Goal: Task Accomplishment & Management: Manage account settings

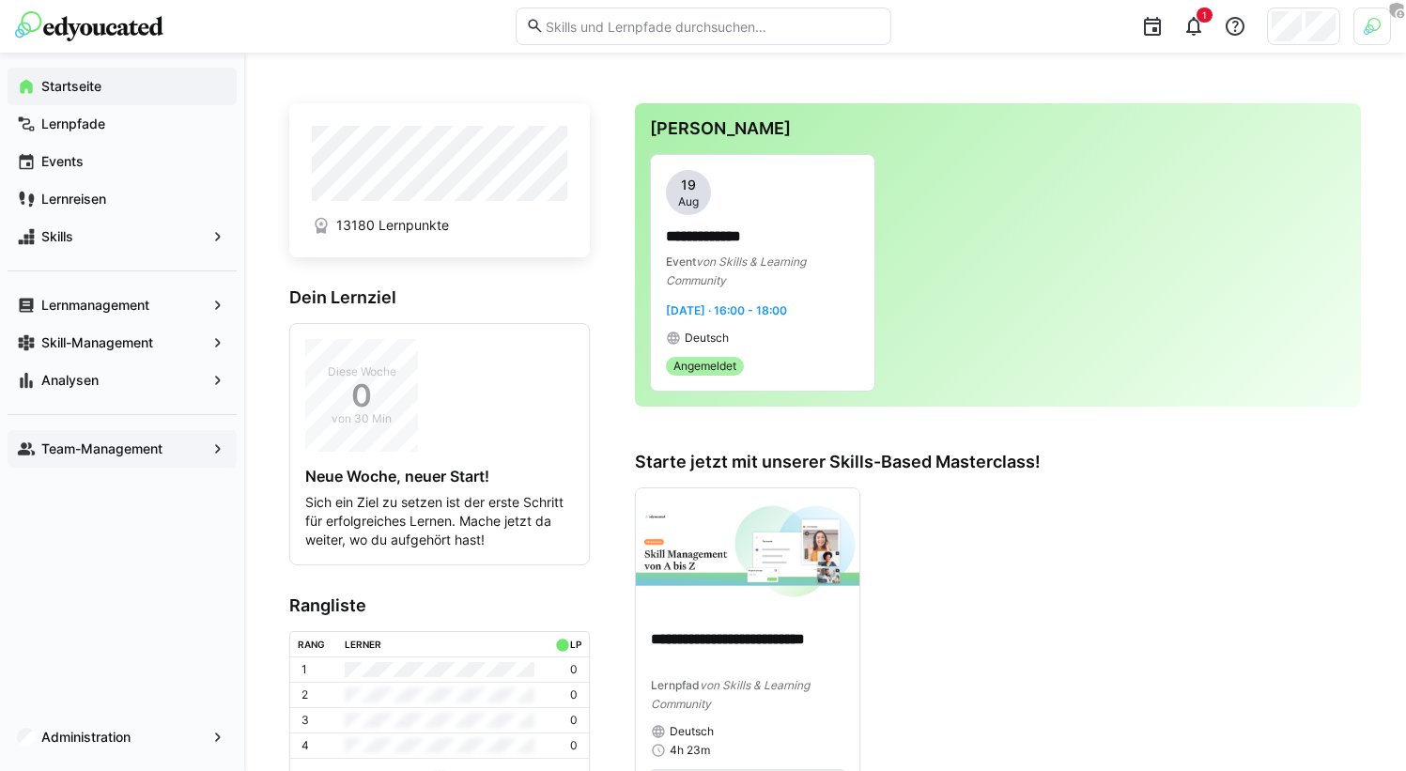
click at [186, 433] on div "Team-Management" at bounding box center [122, 449] width 229 height 38
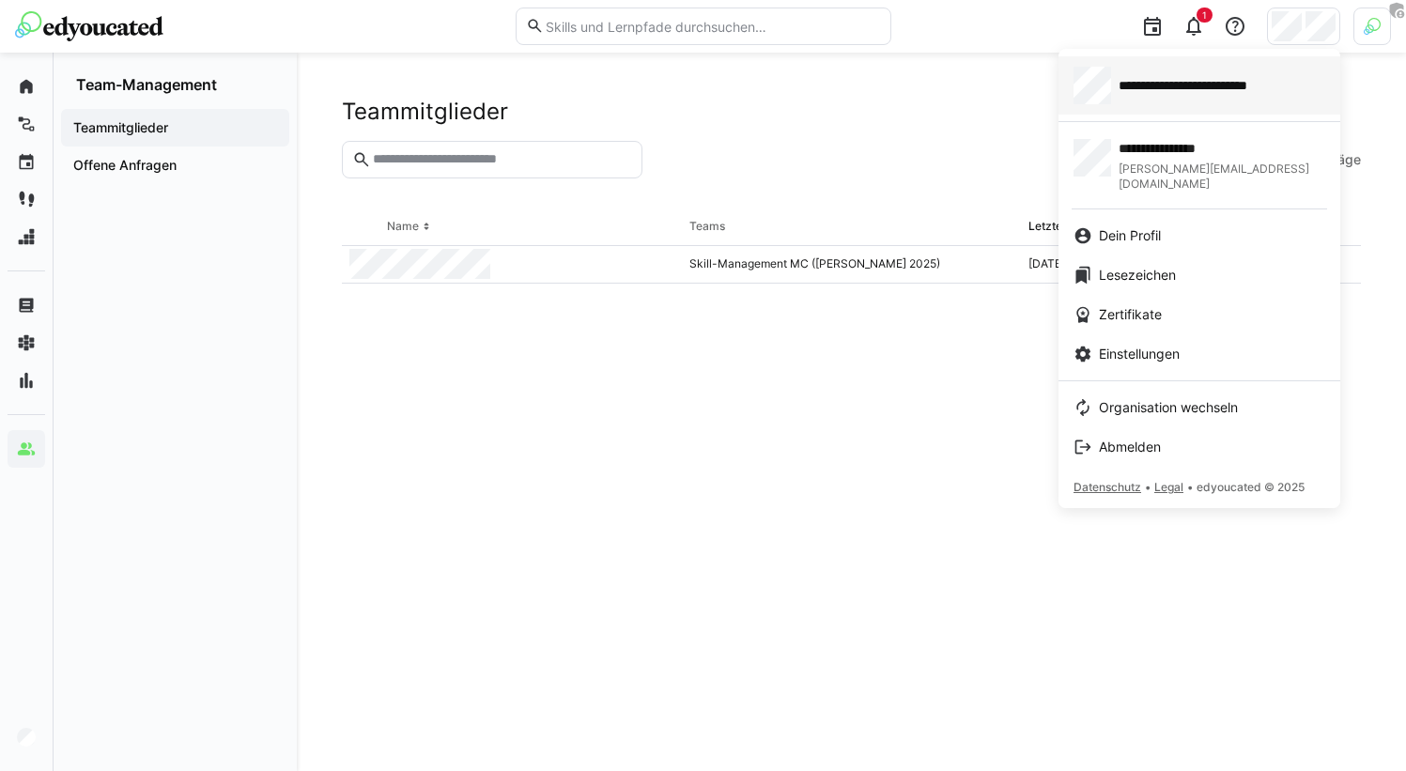
click at [1212, 98] on div "**********" at bounding box center [1200, 86] width 252 height 38
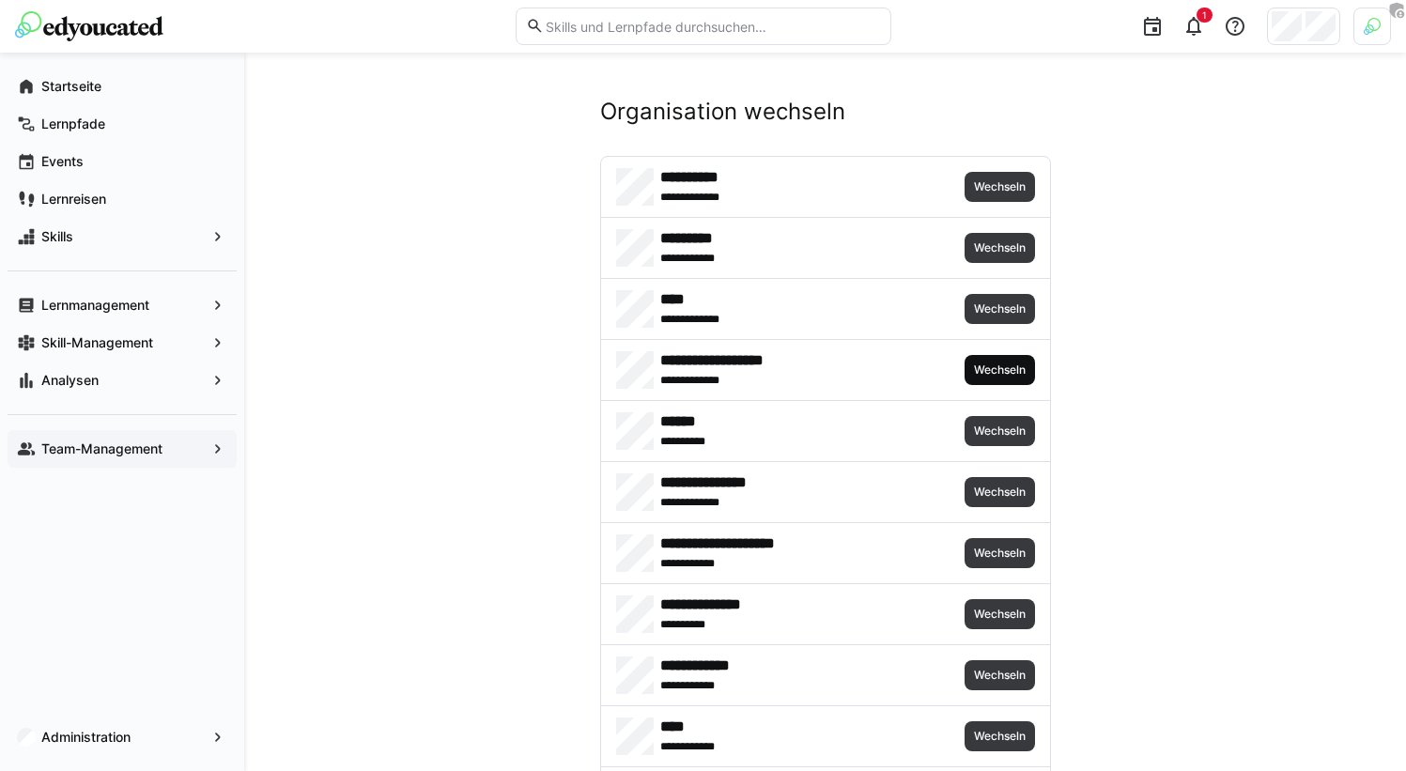
click at [1016, 370] on span "Wechseln" at bounding box center [999, 370] width 55 height 15
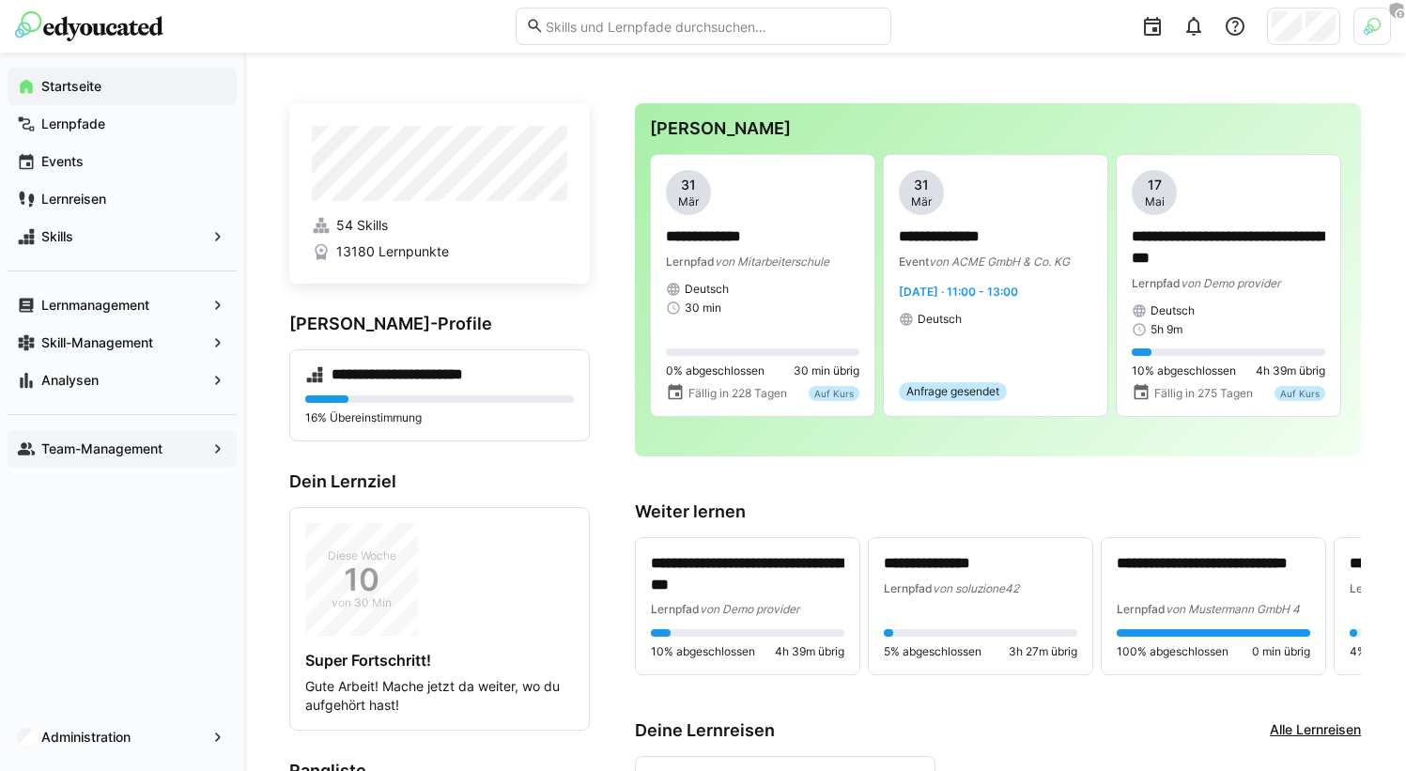
click at [176, 443] on span "Team-Management" at bounding box center [122, 449] width 167 height 19
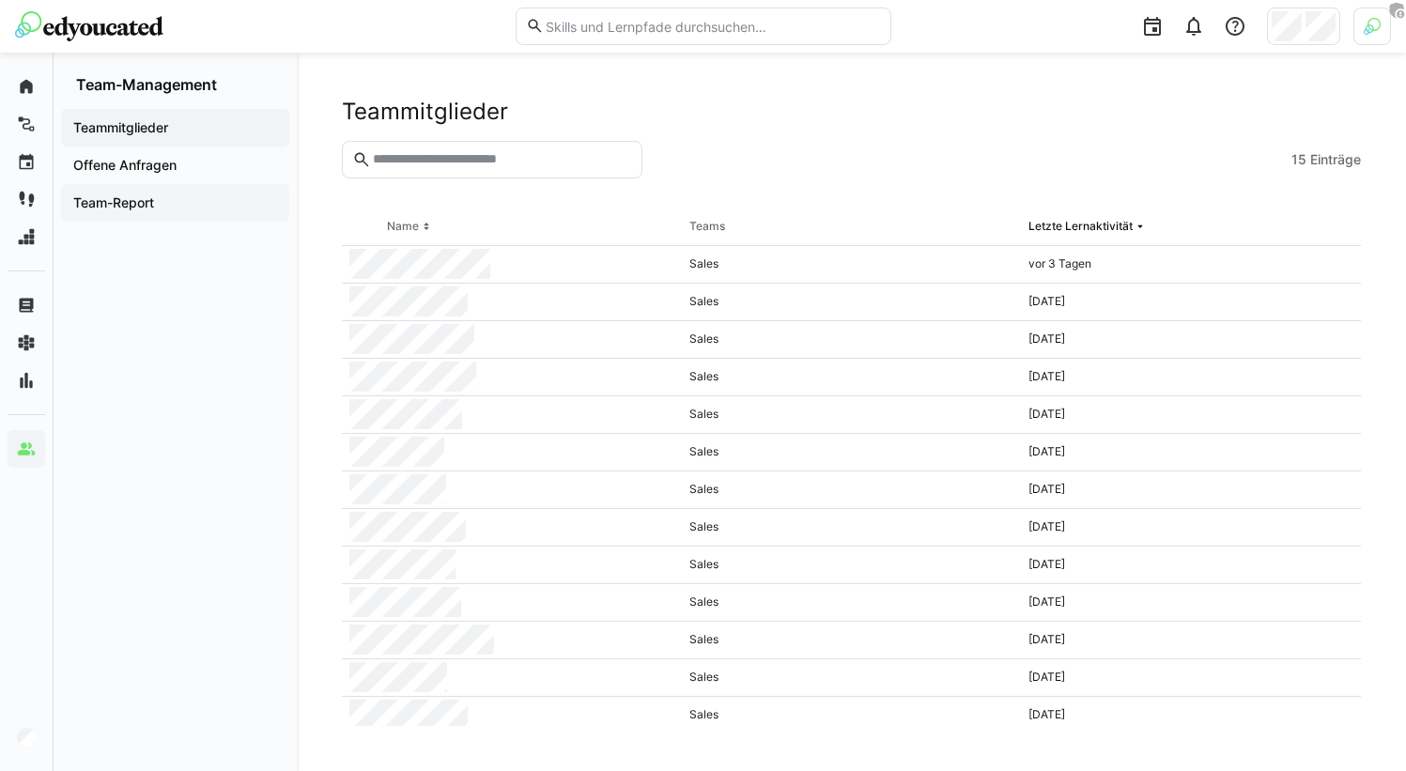
click at [0, 0] on app-navigation-label "Team-Report" at bounding box center [0, 0] width 0 height 0
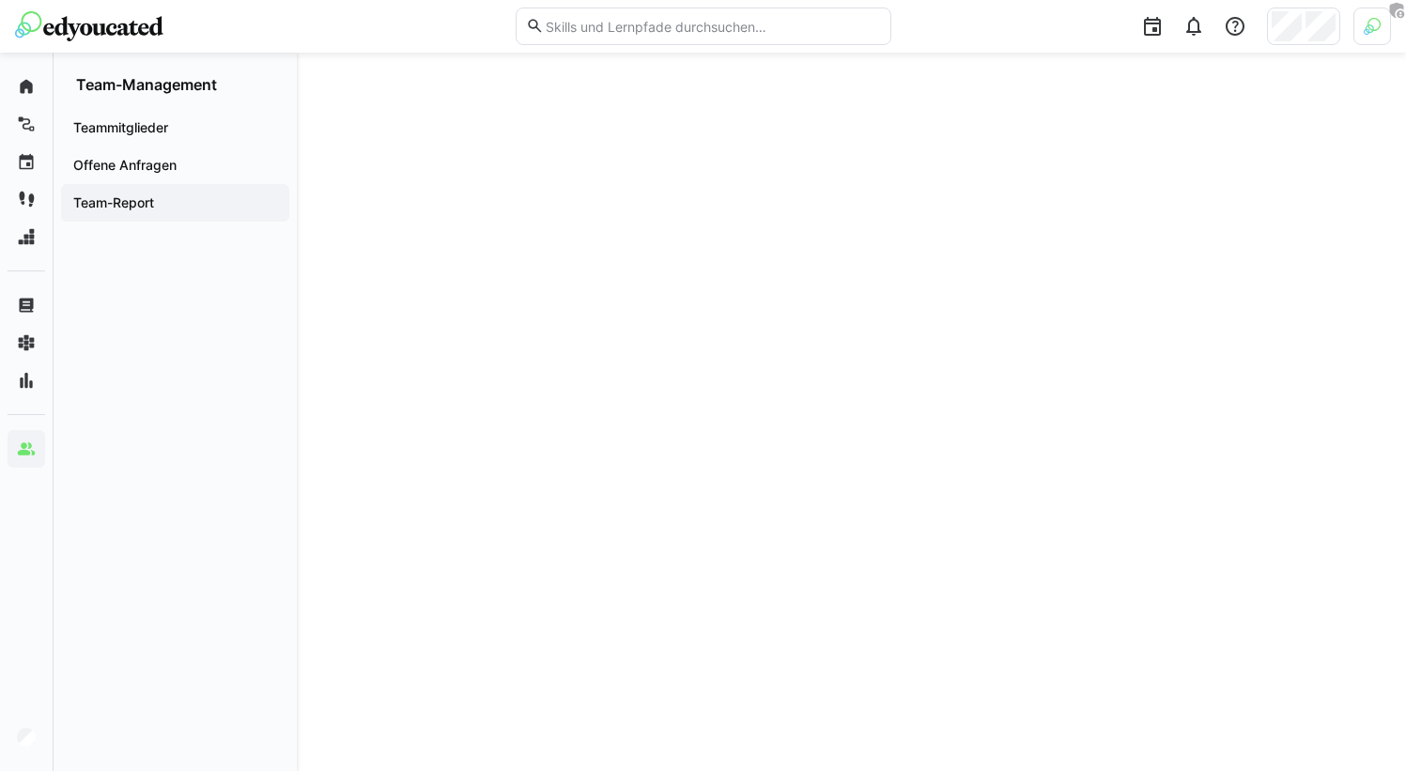
scroll to position [1496, 0]
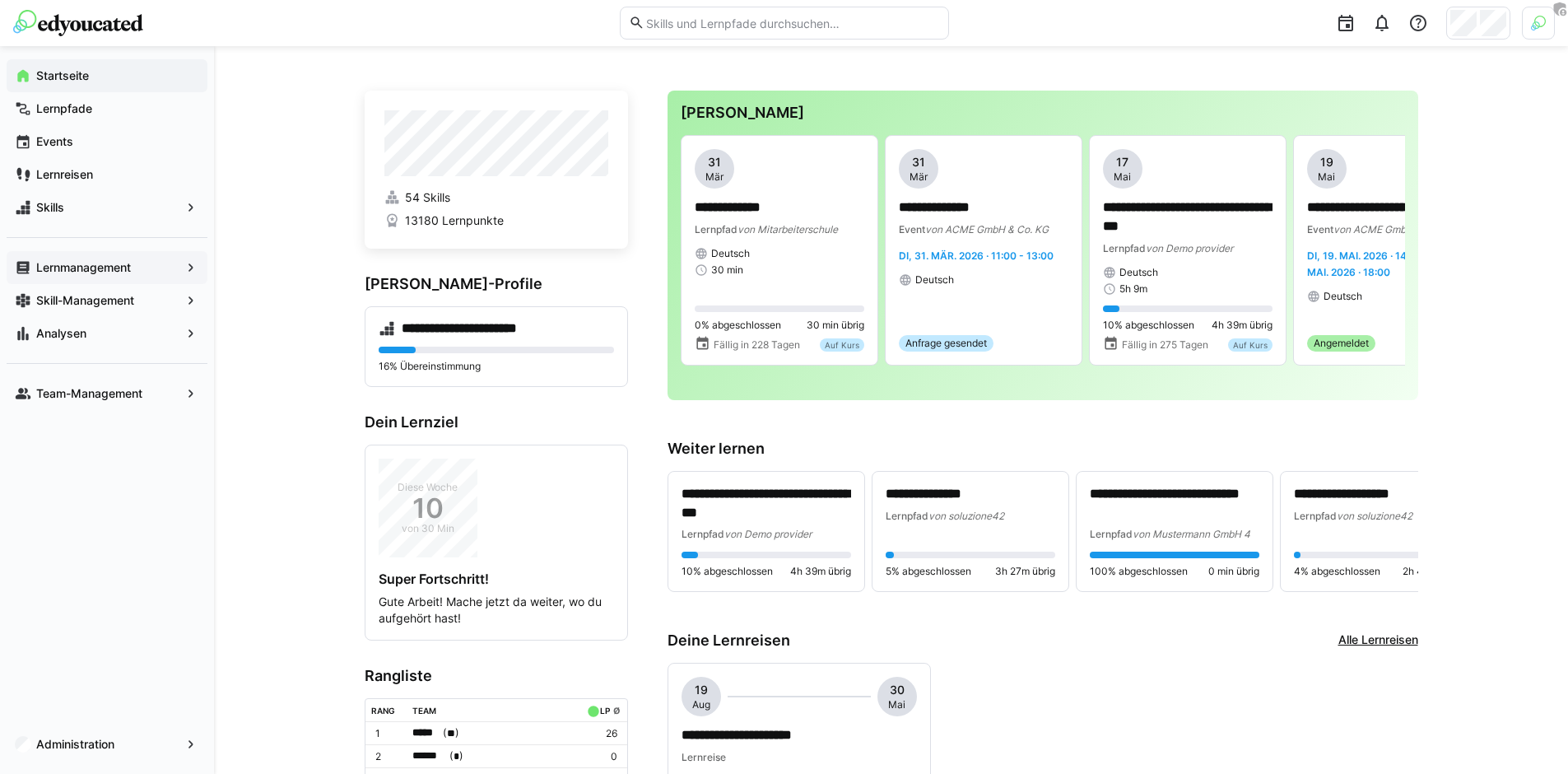
click at [0, 0] on app-navigation-label "Lernmanagement" at bounding box center [0, 0] width 0 height 0
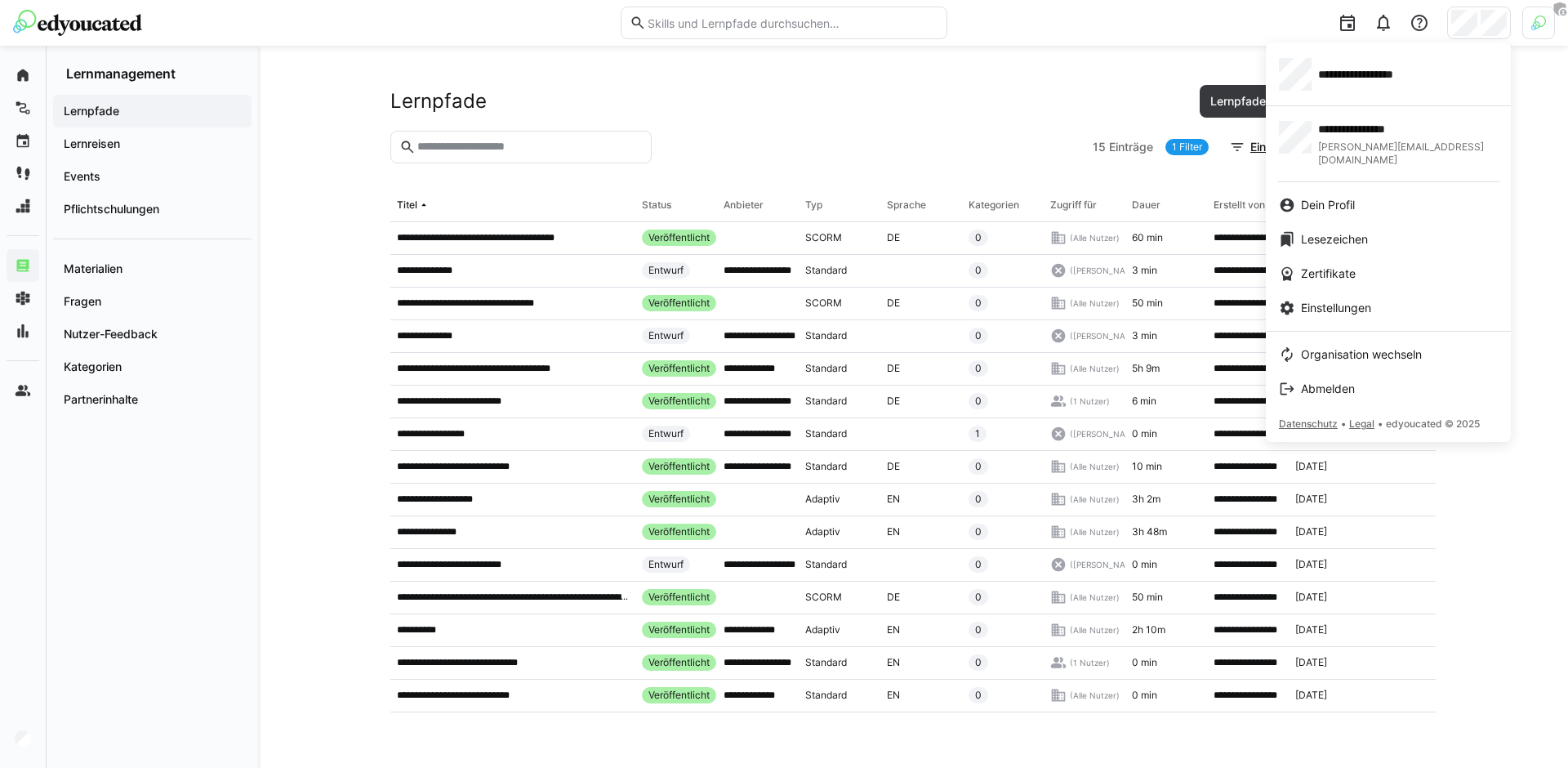
click at [753, 115] on div at bounding box center [784, 384] width 1568 height 768
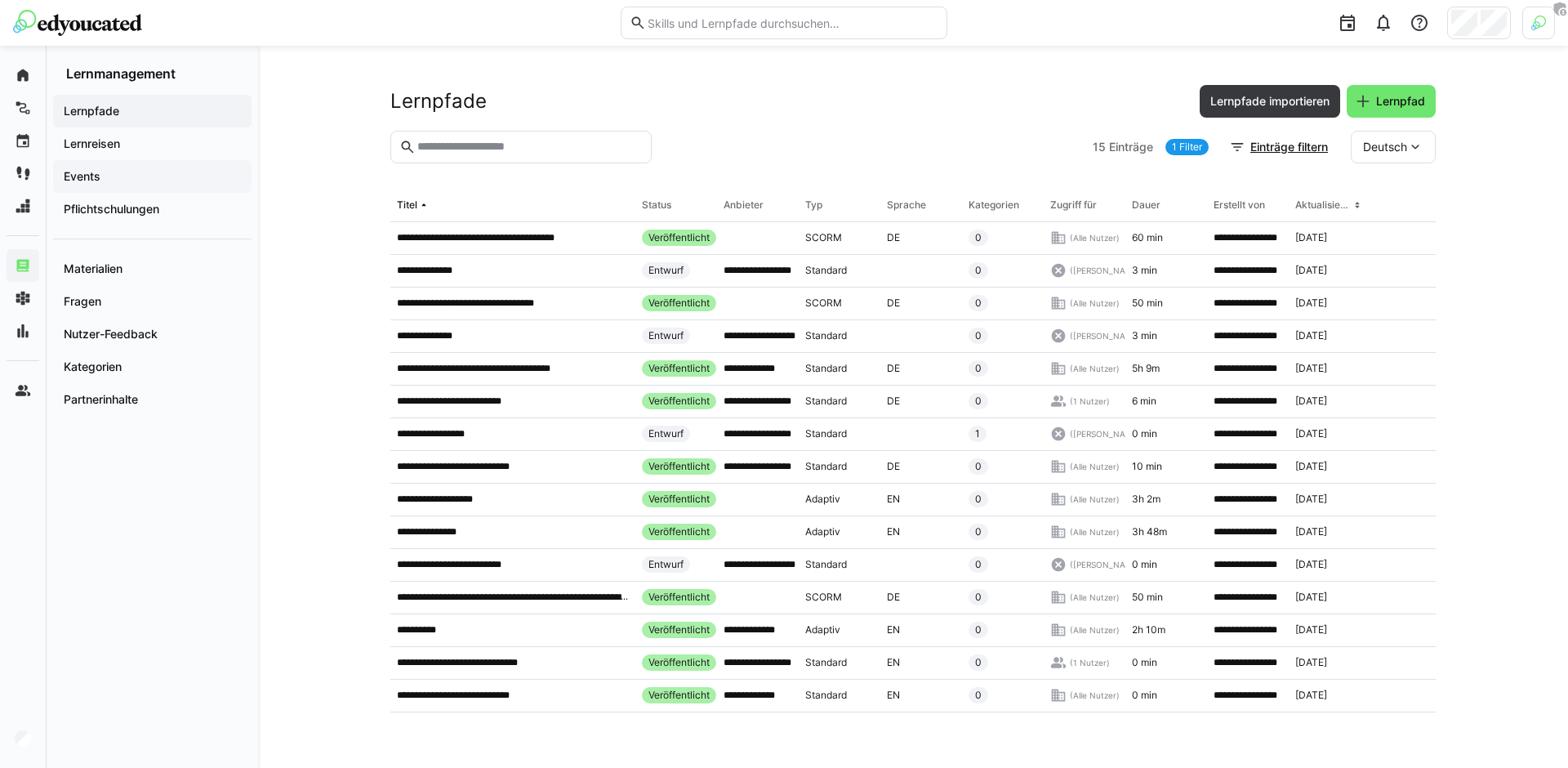
click at [117, 178] on span "Events" at bounding box center [151, 176] width 182 height 17
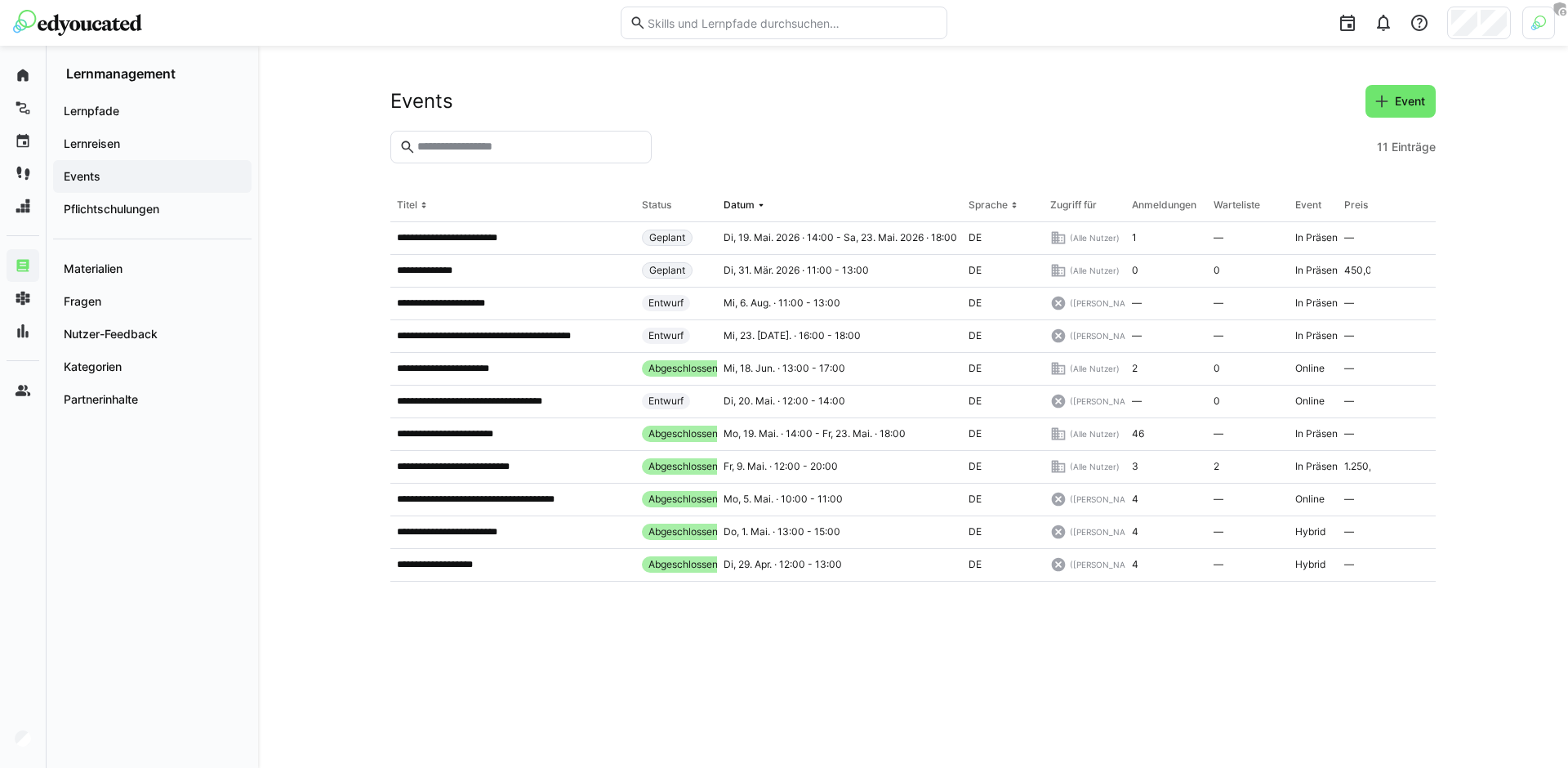
click at [1538, 21] on img at bounding box center [1538, 23] width 15 height 15
click at [1363, 185] on span "Aktivieren" at bounding box center [1359, 191] width 50 height 13
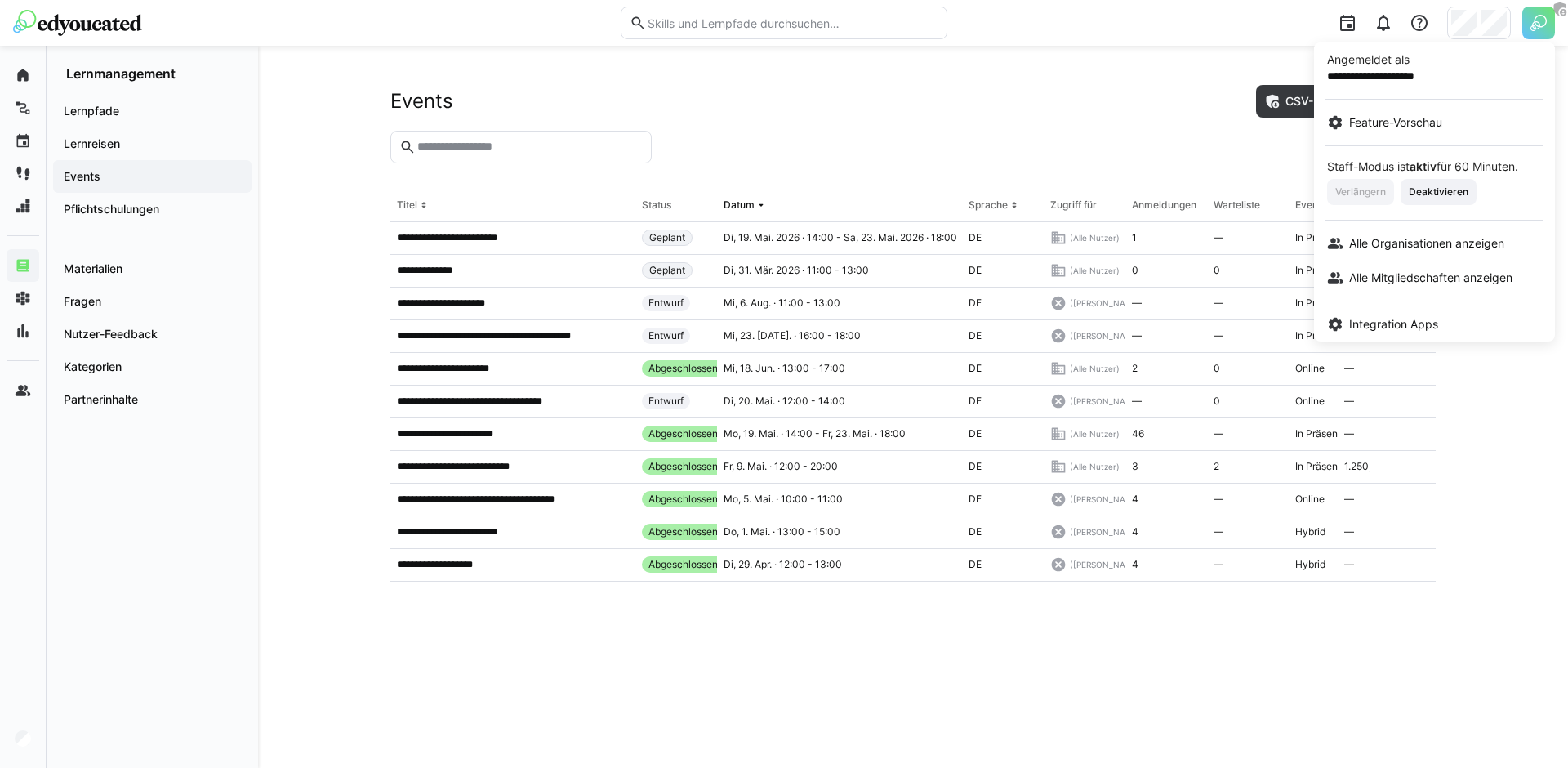
click at [1226, 135] on div at bounding box center [784, 384] width 1568 height 768
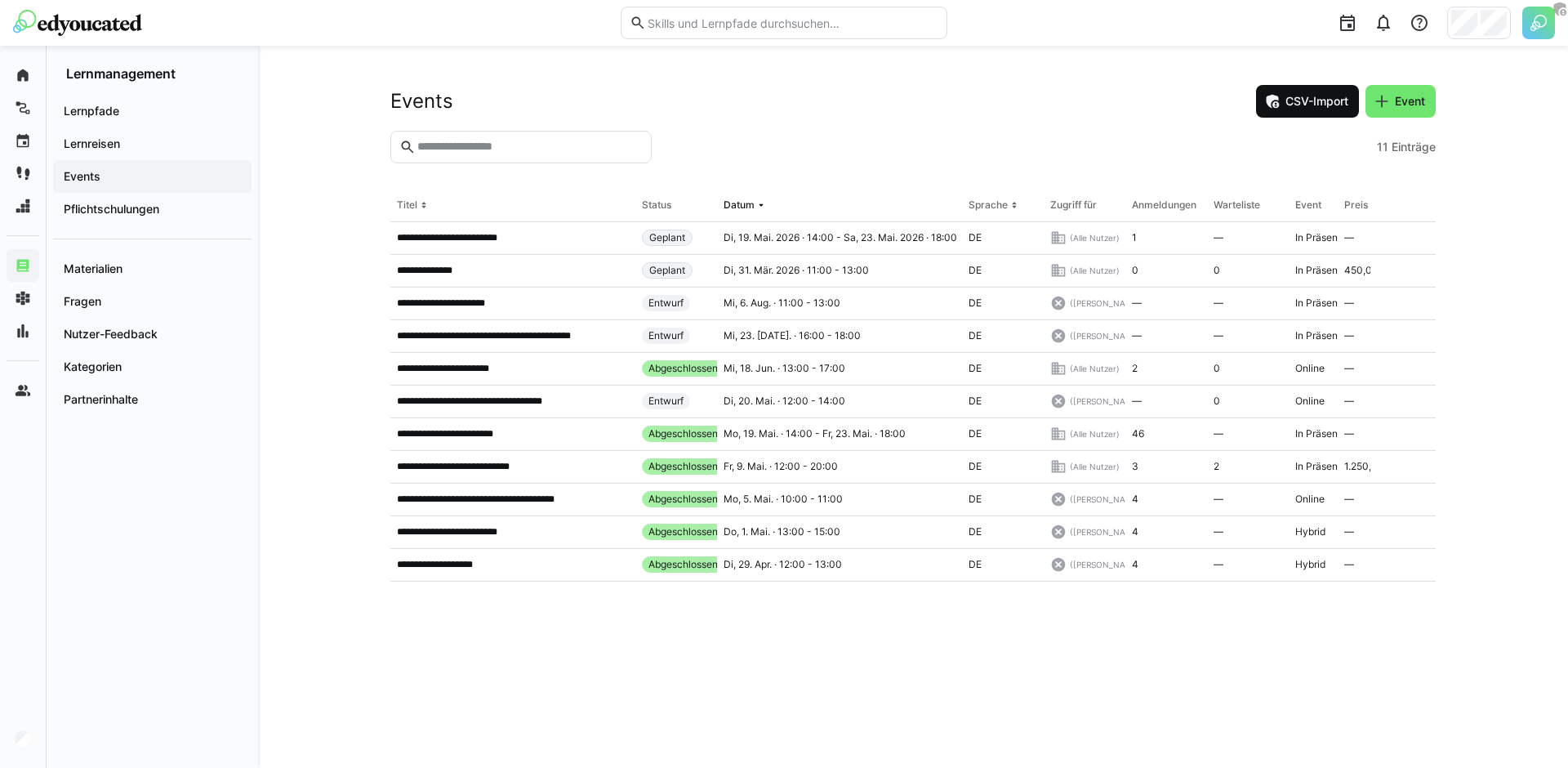
click at [1311, 111] on span "CSV-Import" at bounding box center [1308, 102] width 103 height 33
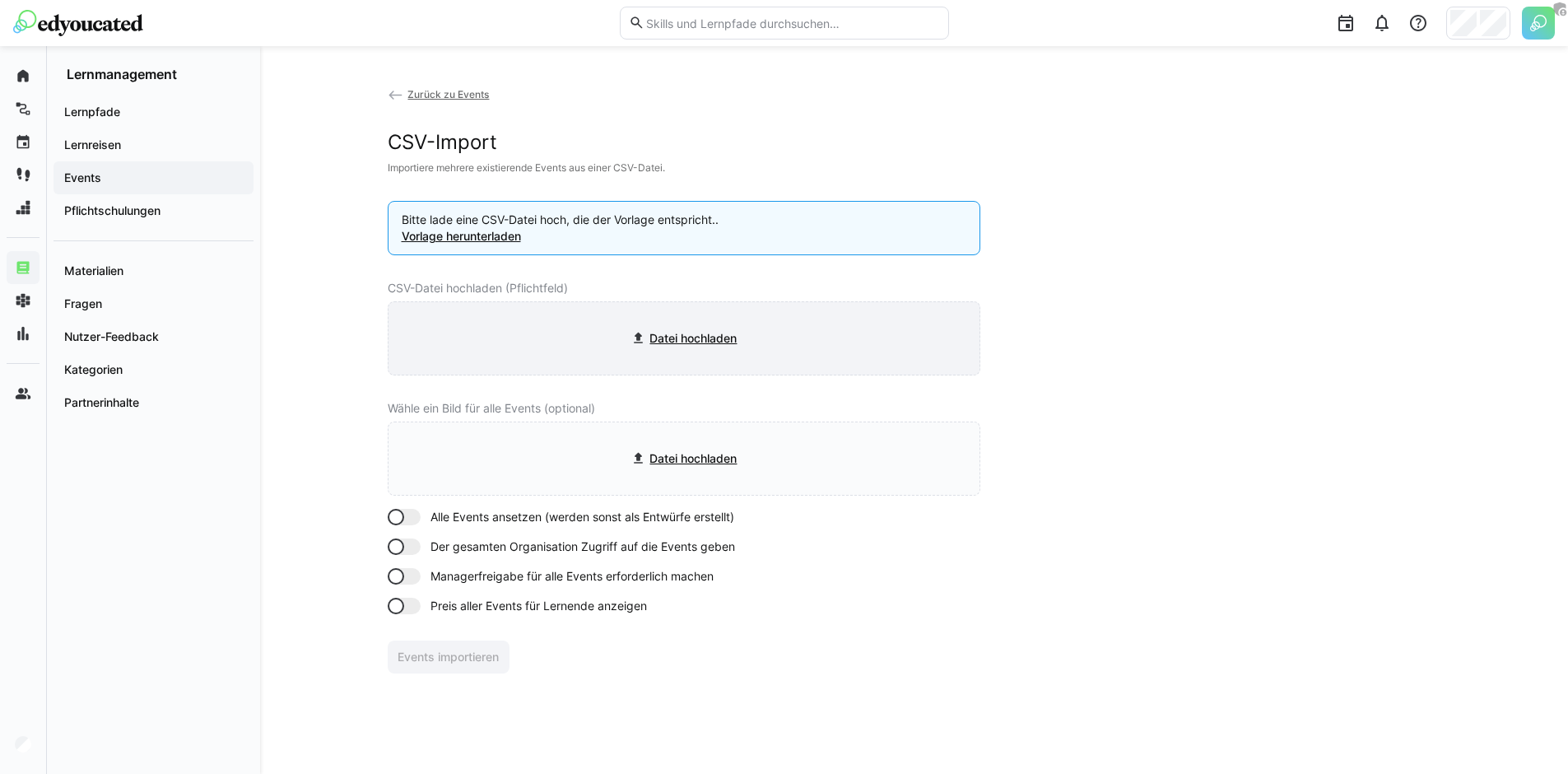
click at [747, 345] on input "file" at bounding box center [684, 338] width 591 height 73
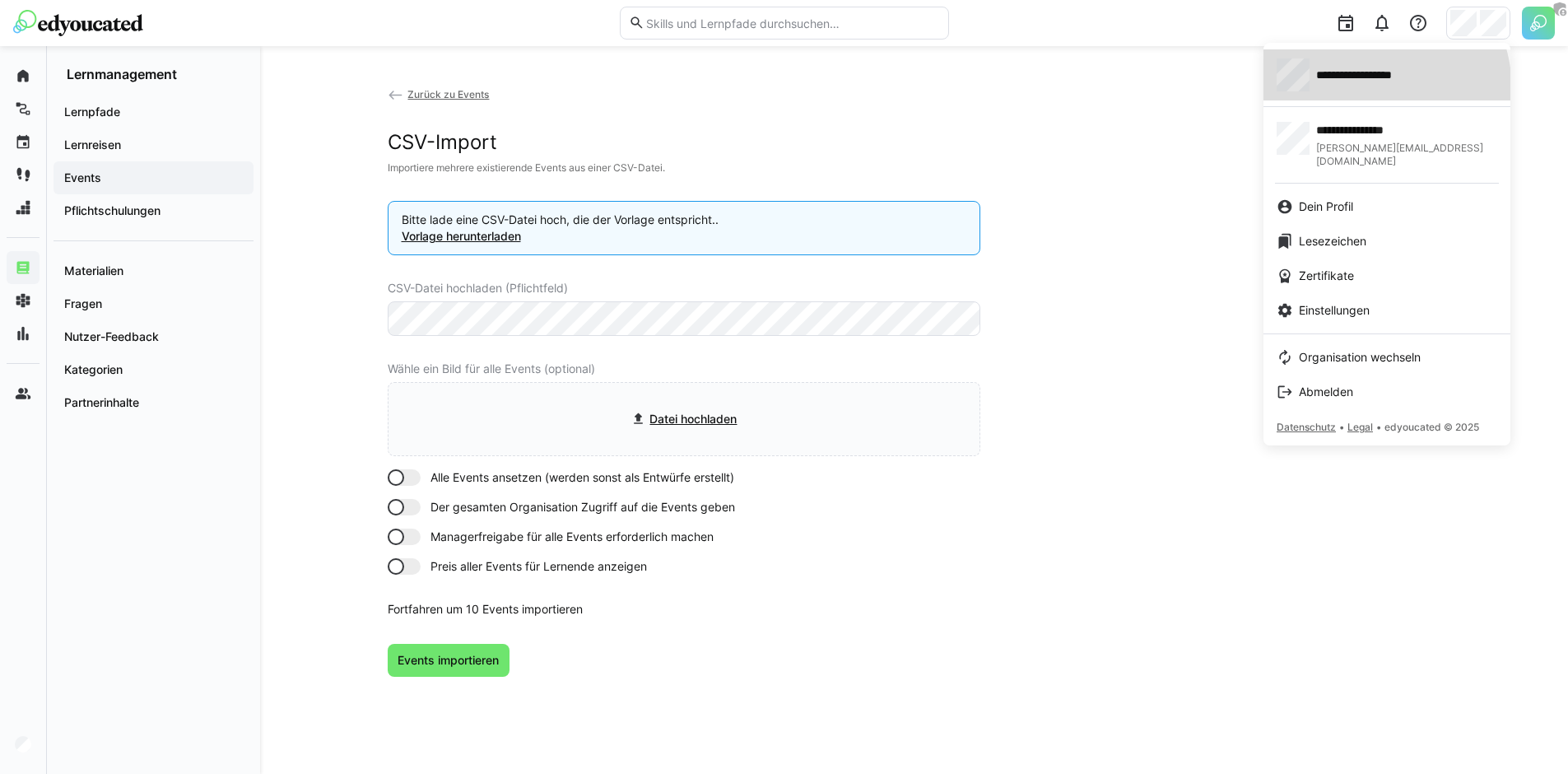
click at [1361, 90] on div "**********" at bounding box center [1387, 75] width 221 height 33
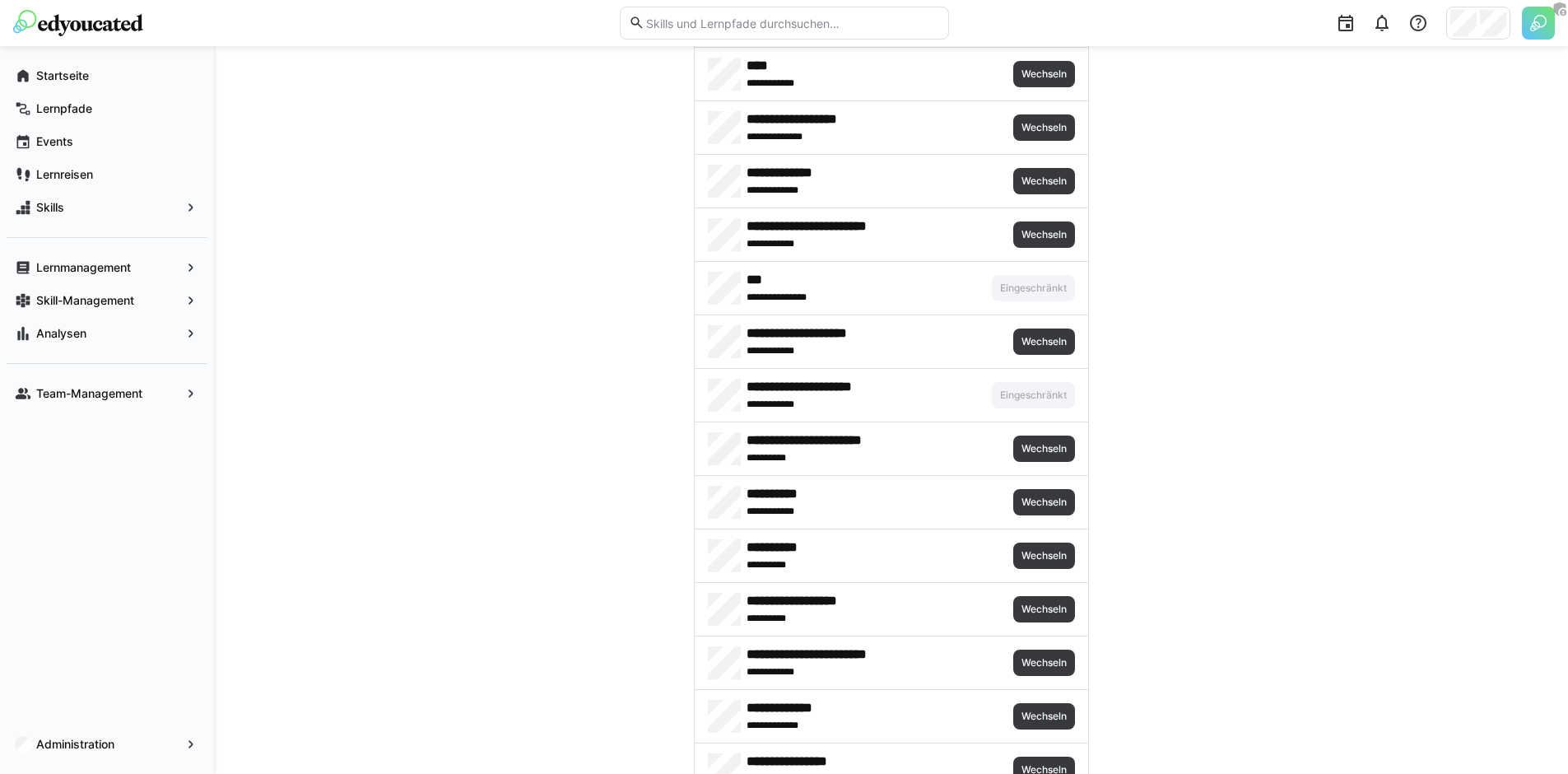
scroll to position [7598, 0]
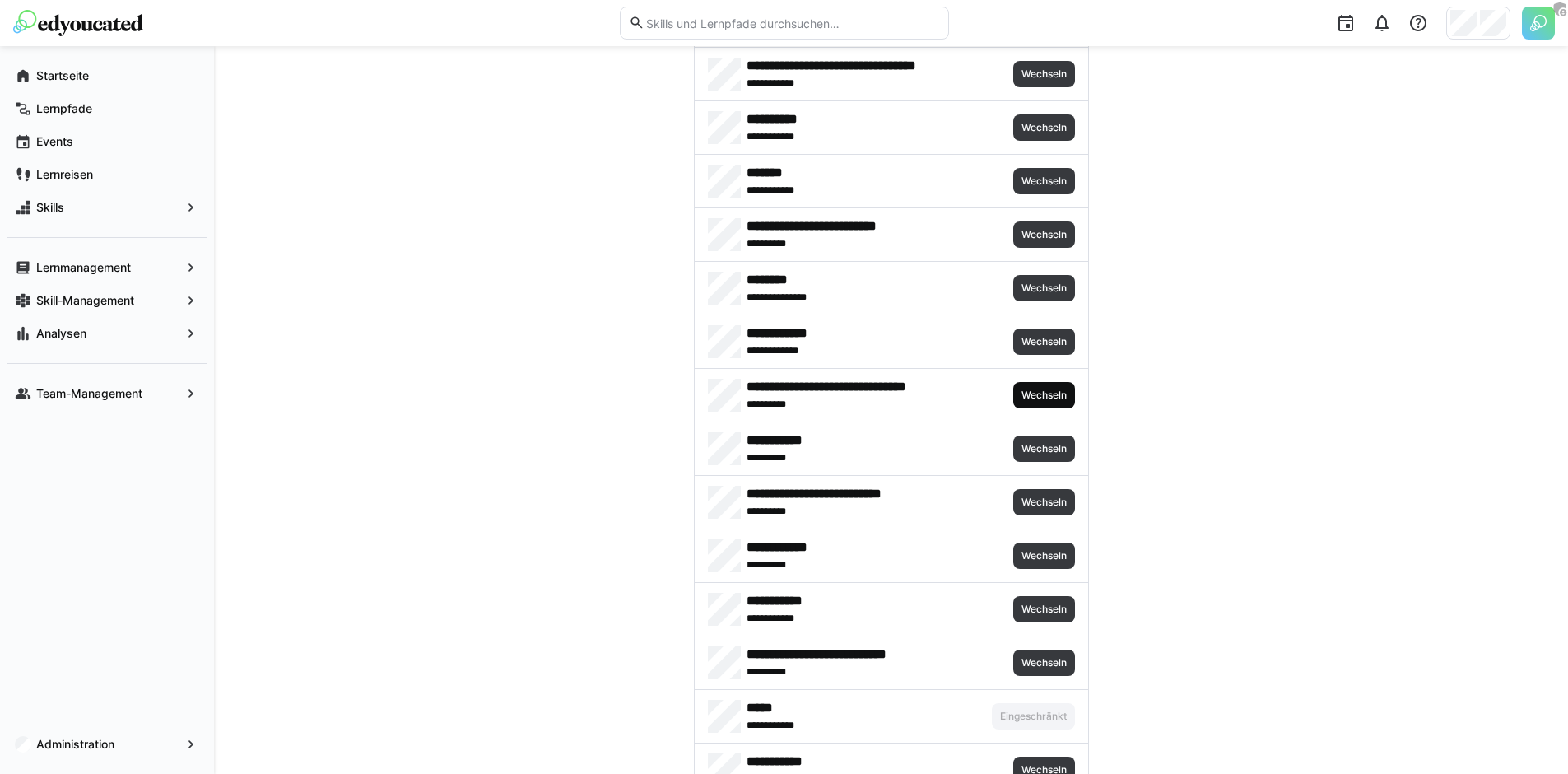
click at [1042, 392] on span "Wechseln" at bounding box center [1044, 394] width 48 height 13
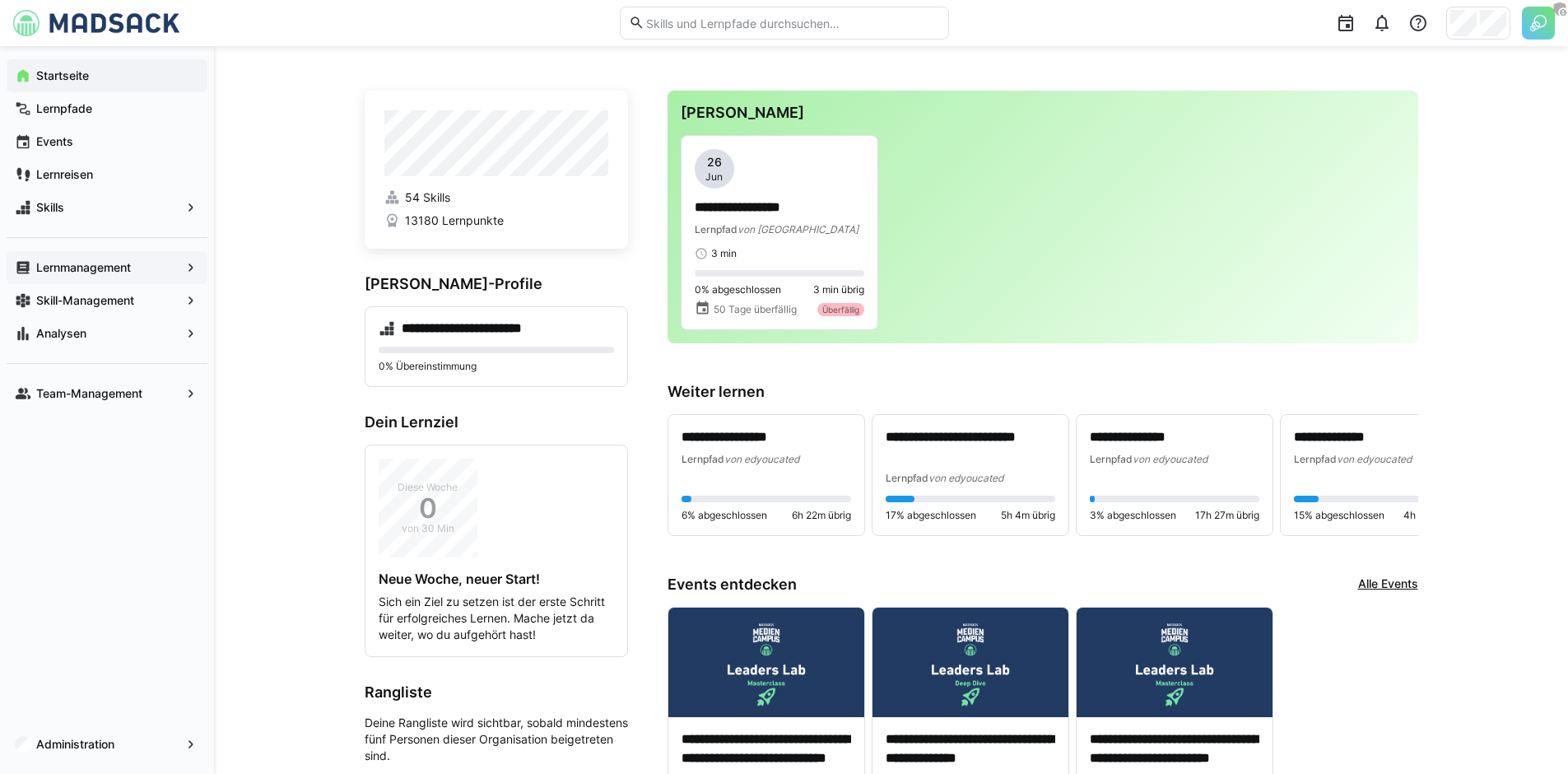
click at [0, 0] on app-navigation-label "Lernmanagement" at bounding box center [0, 0] width 0 height 0
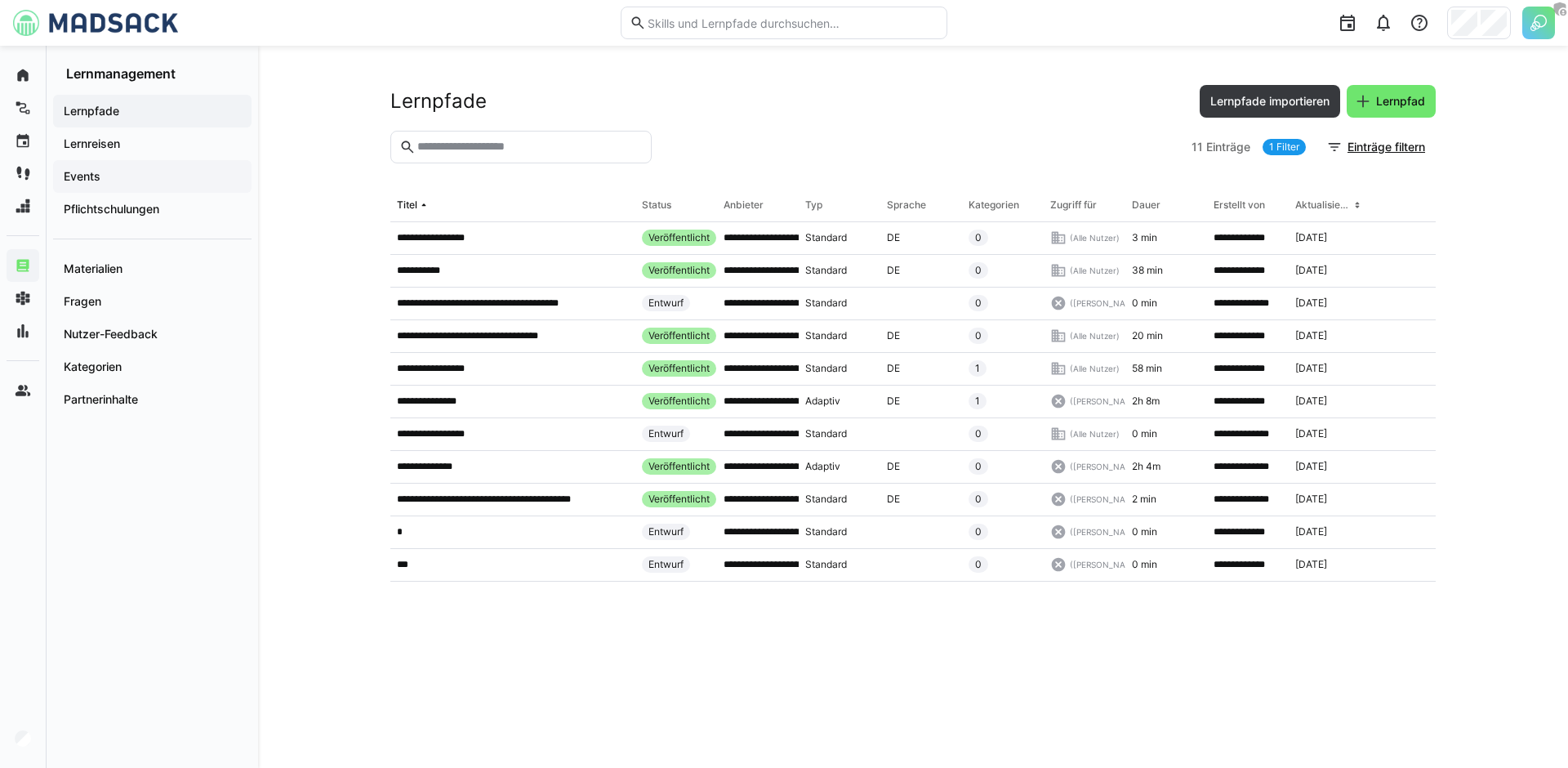
click at [148, 171] on span "Events" at bounding box center [151, 176] width 182 height 17
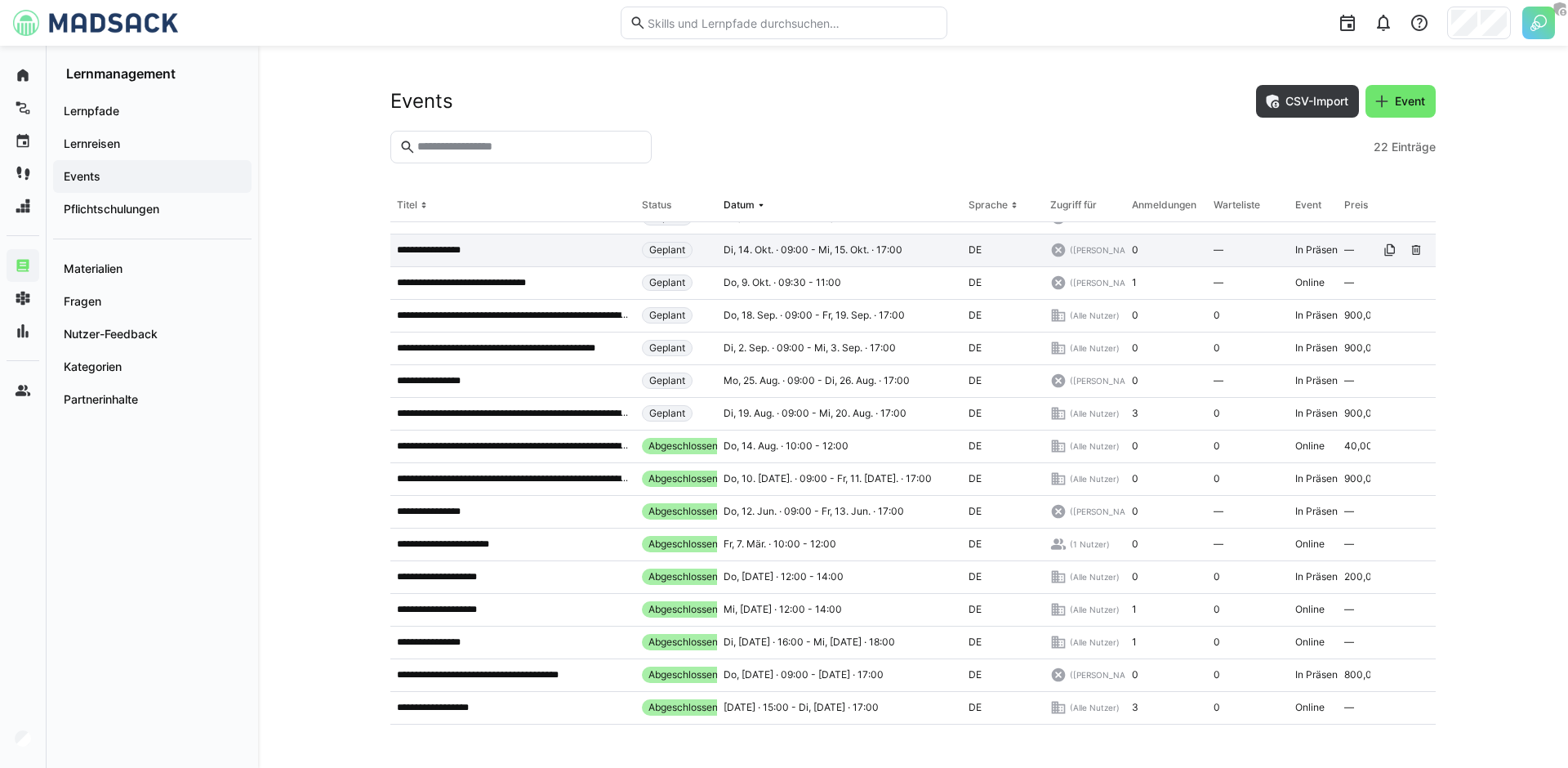
scroll to position [221, 0]
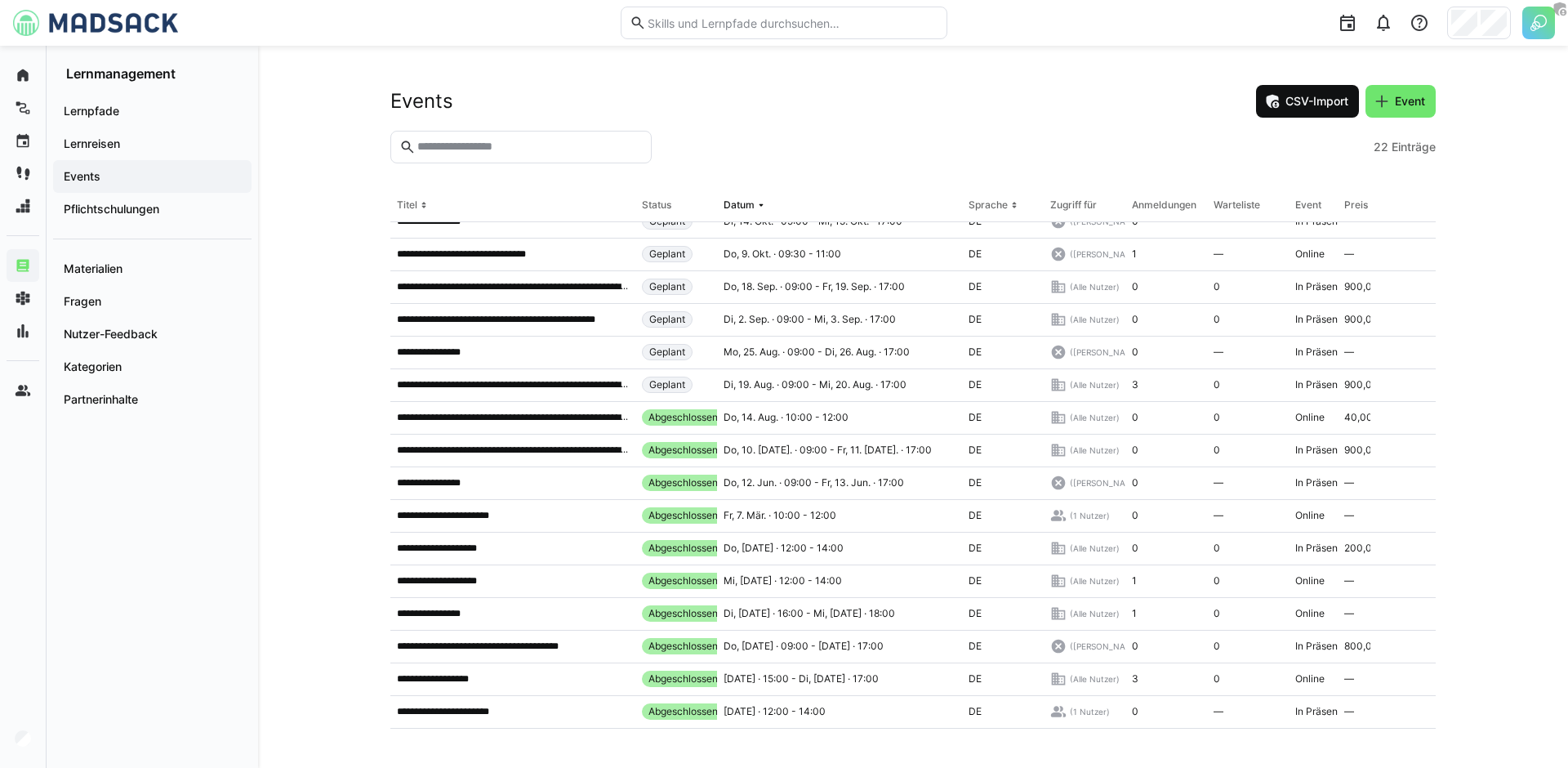
click at [1302, 106] on span "CSV-Import" at bounding box center [1318, 101] width 68 height 17
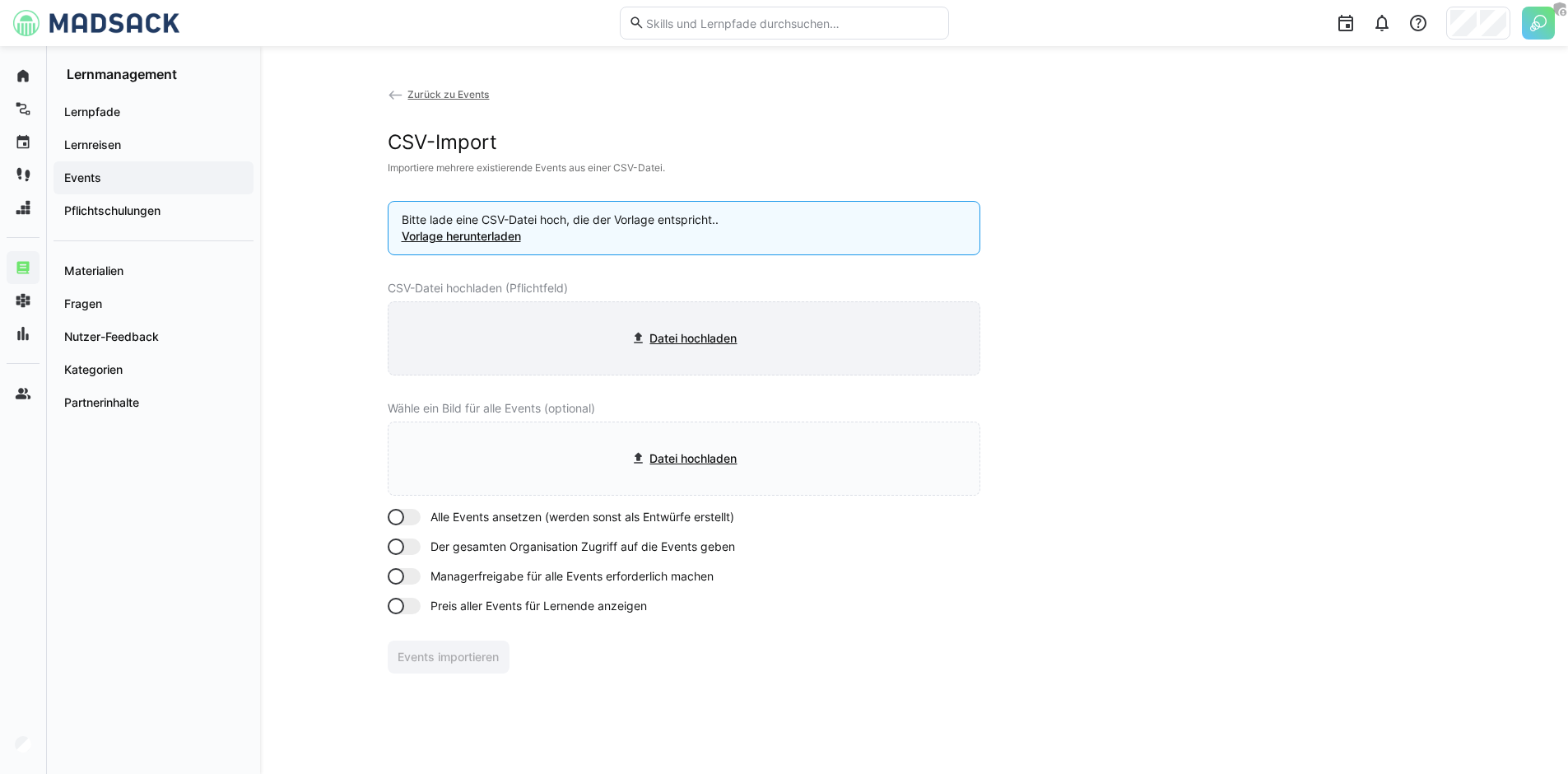
click at [688, 328] on input "file" at bounding box center [684, 338] width 591 height 73
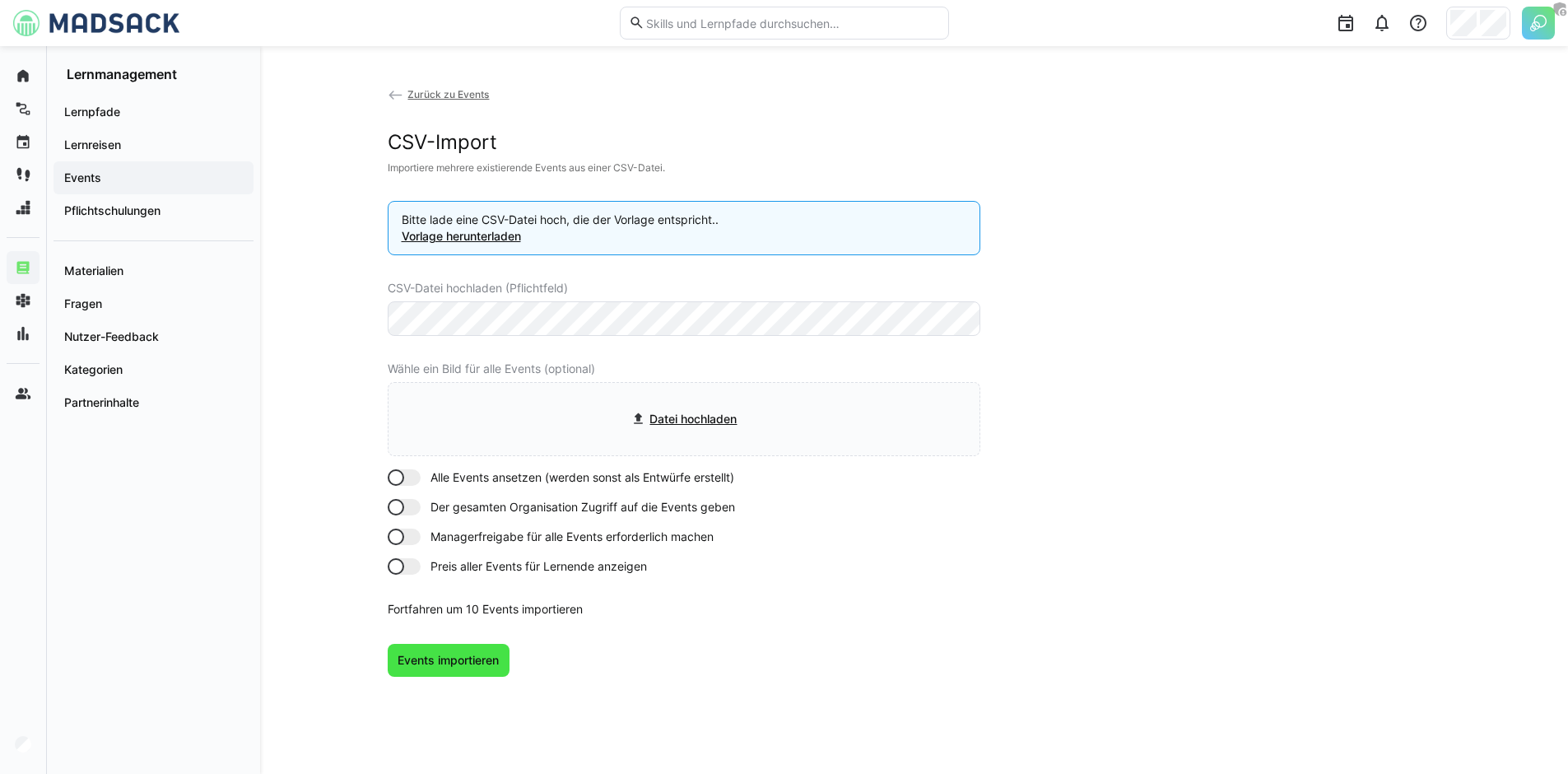
click at [473, 662] on span "Events importieren" at bounding box center [448, 660] width 106 height 17
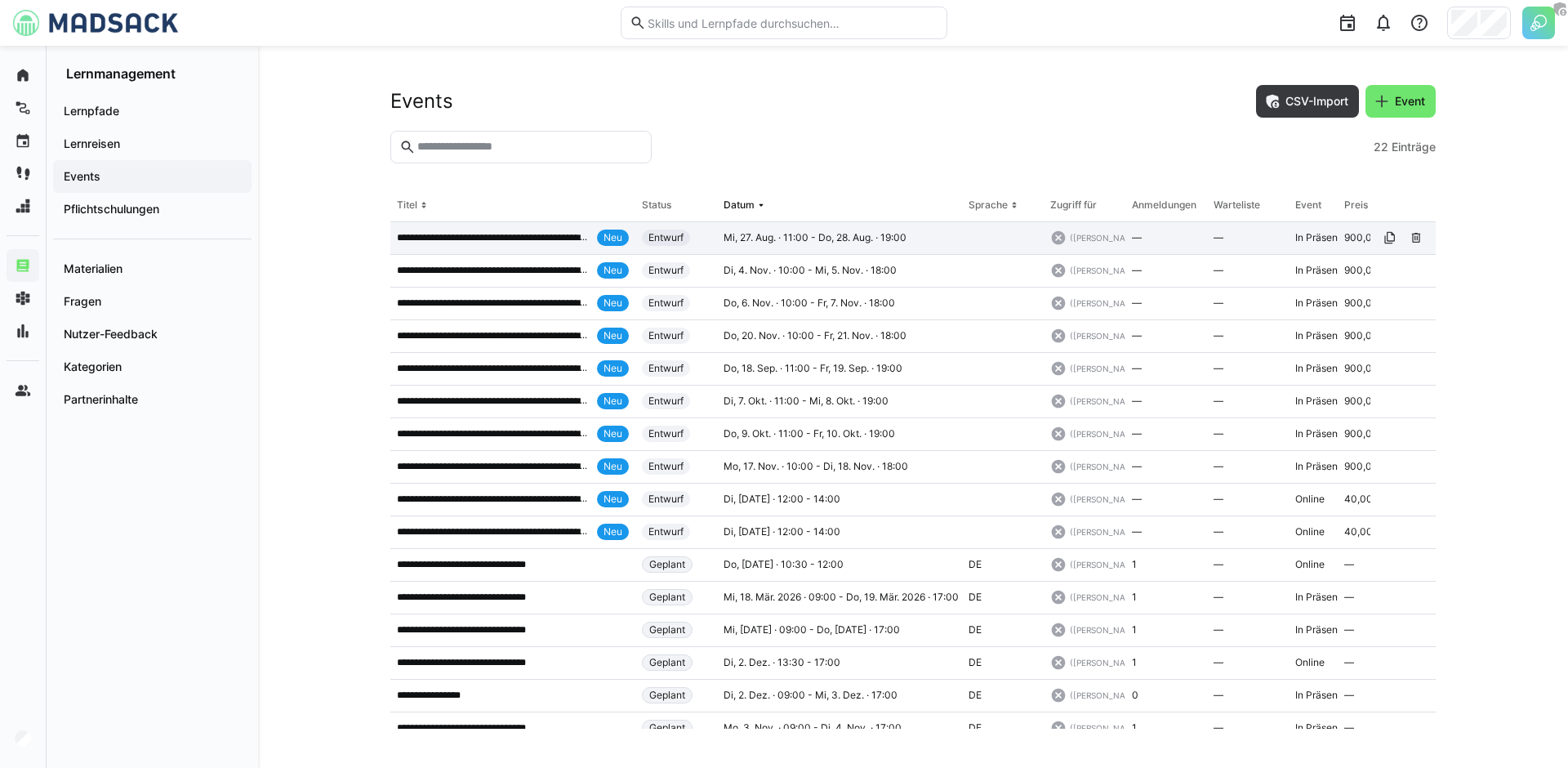
click at [514, 244] on p "**********" at bounding box center [493, 237] width 194 height 13
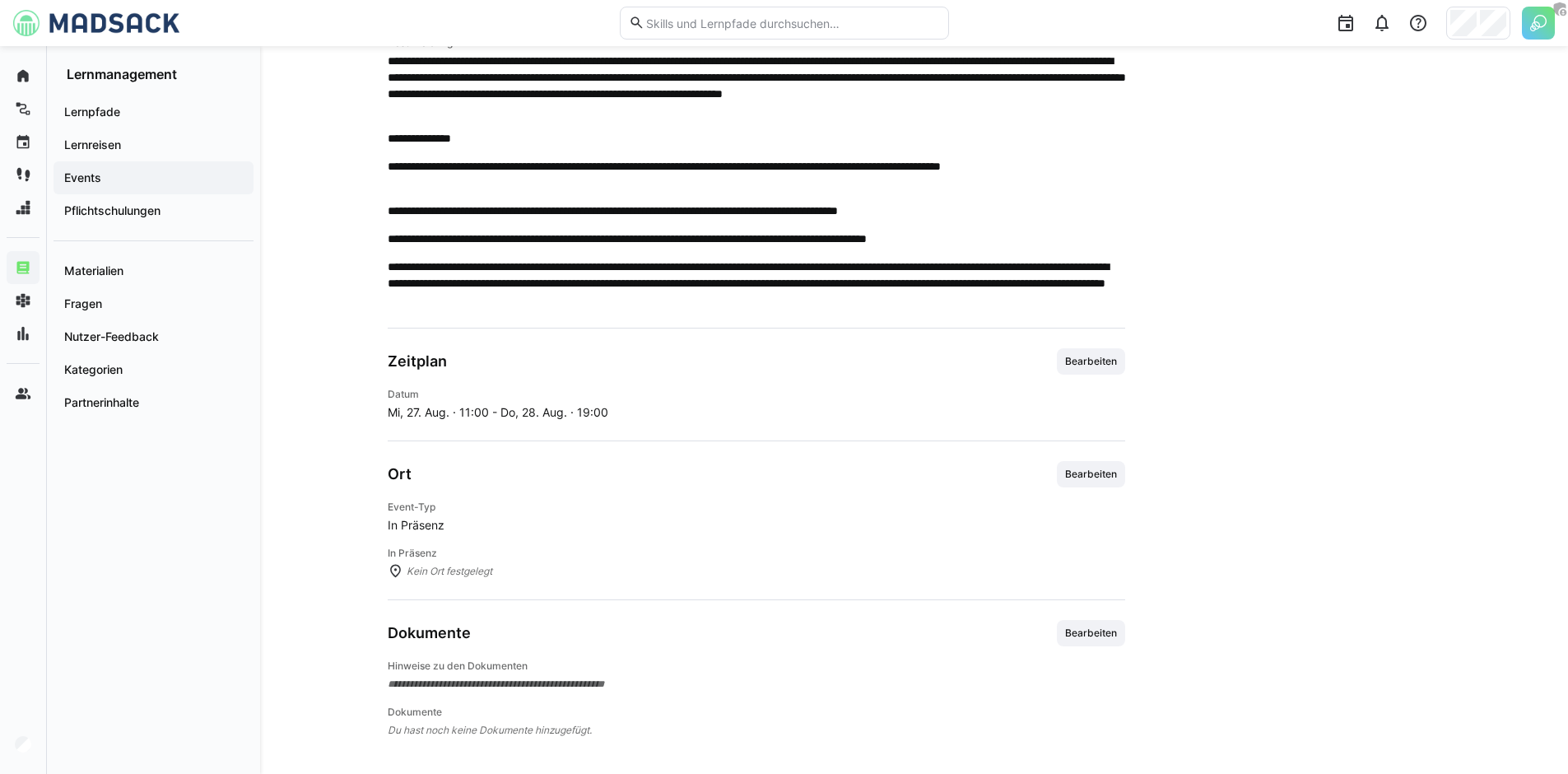
scroll to position [481, 0]
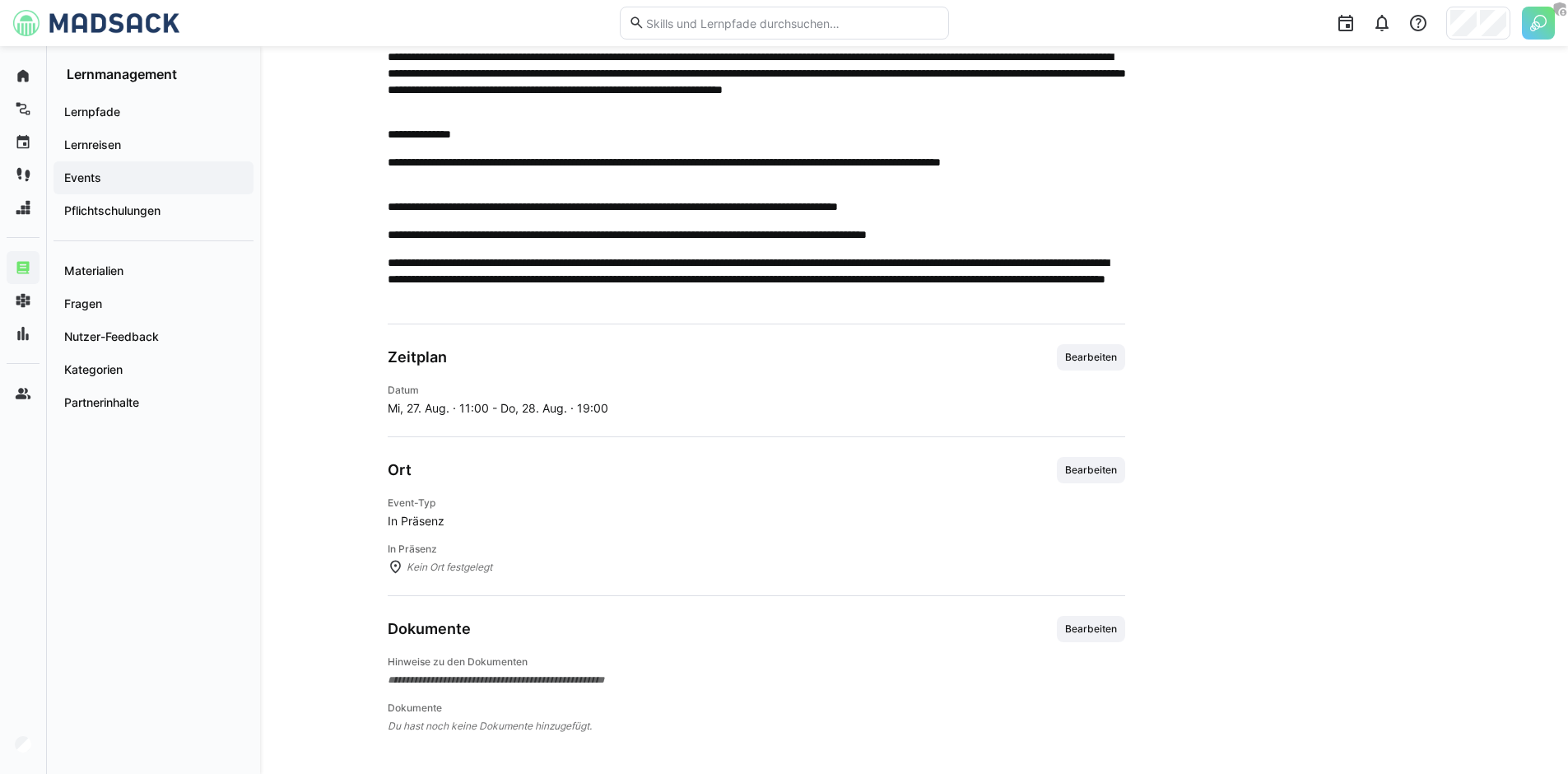
click at [629, 186] on p "**********" at bounding box center [756, 171] width 738 height 33
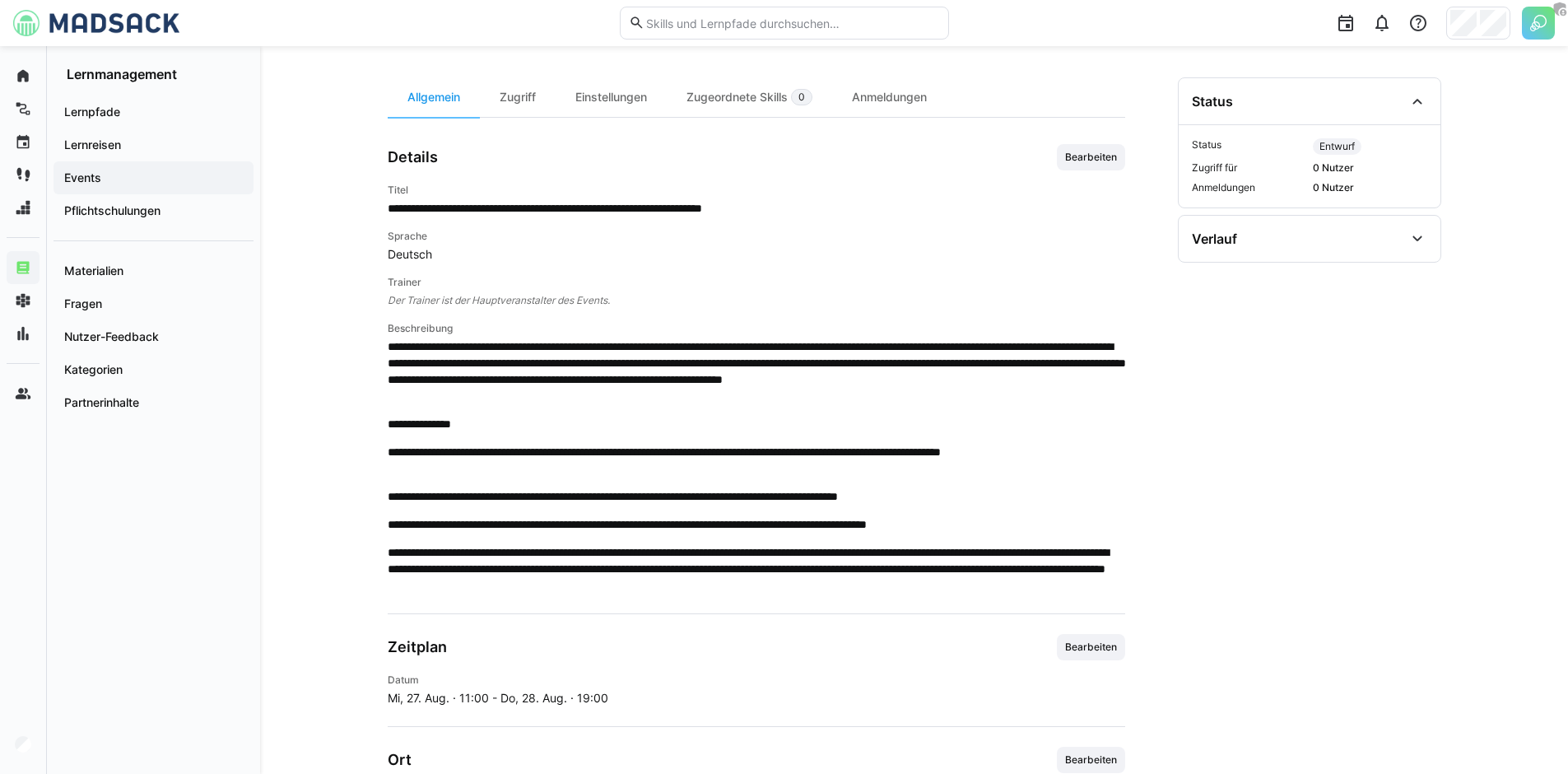
scroll to position [0, 0]
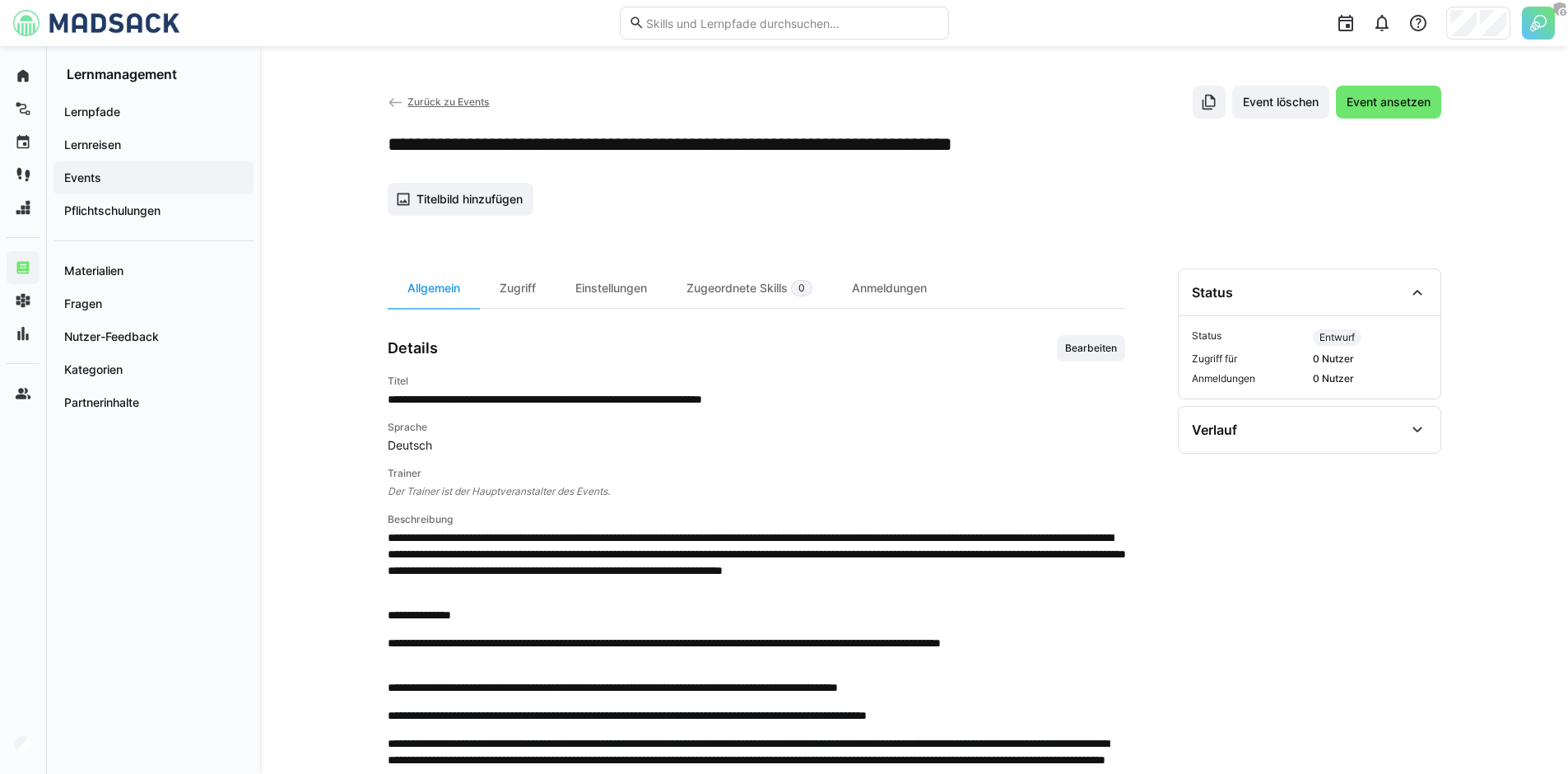
click at [134, 181] on span "Events" at bounding box center [153, 177] width 183 height 17
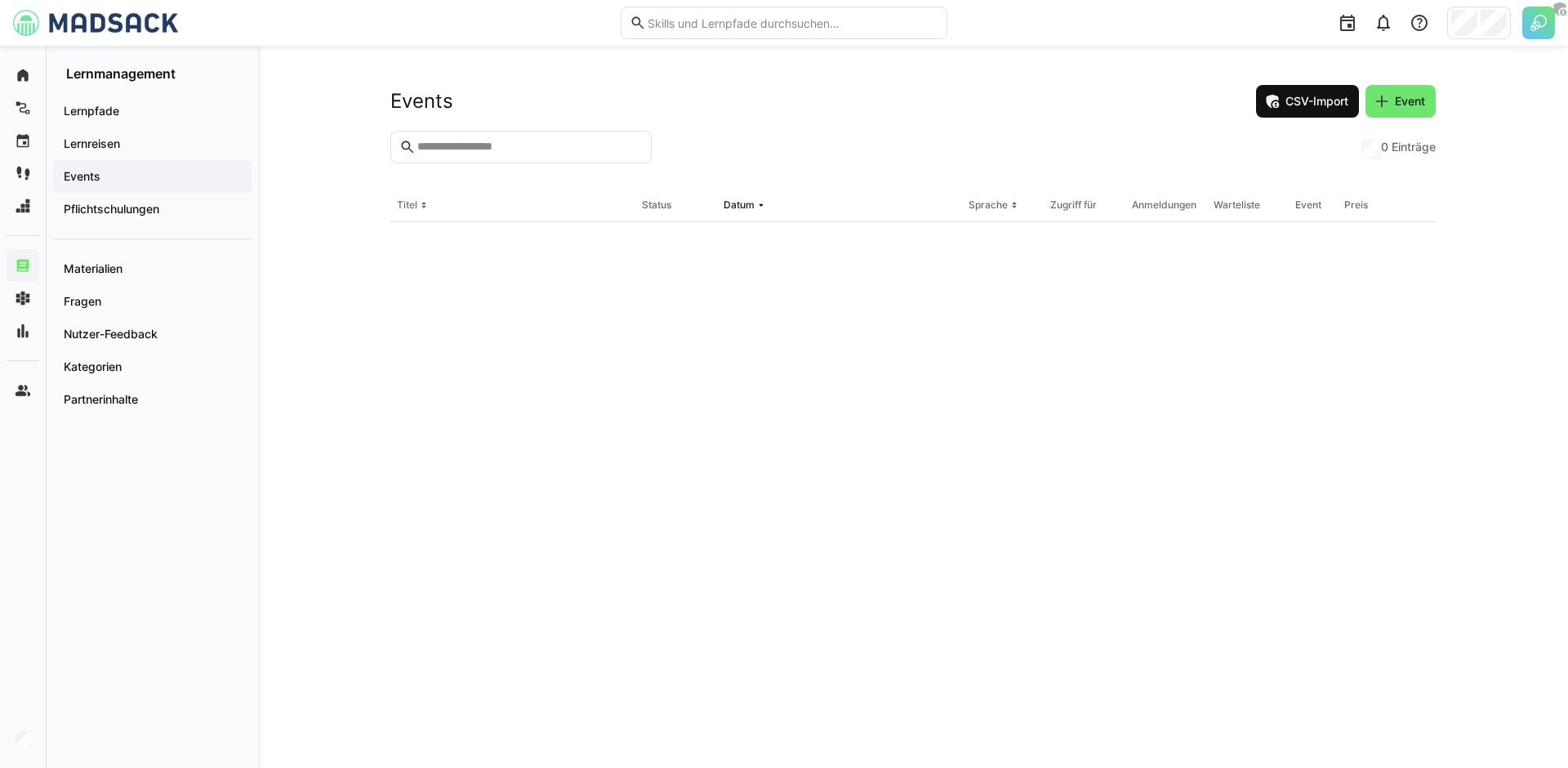
click at [1298, 99] on span "CSV-Import" at bounding box center [1318, 101] width 68 height 17
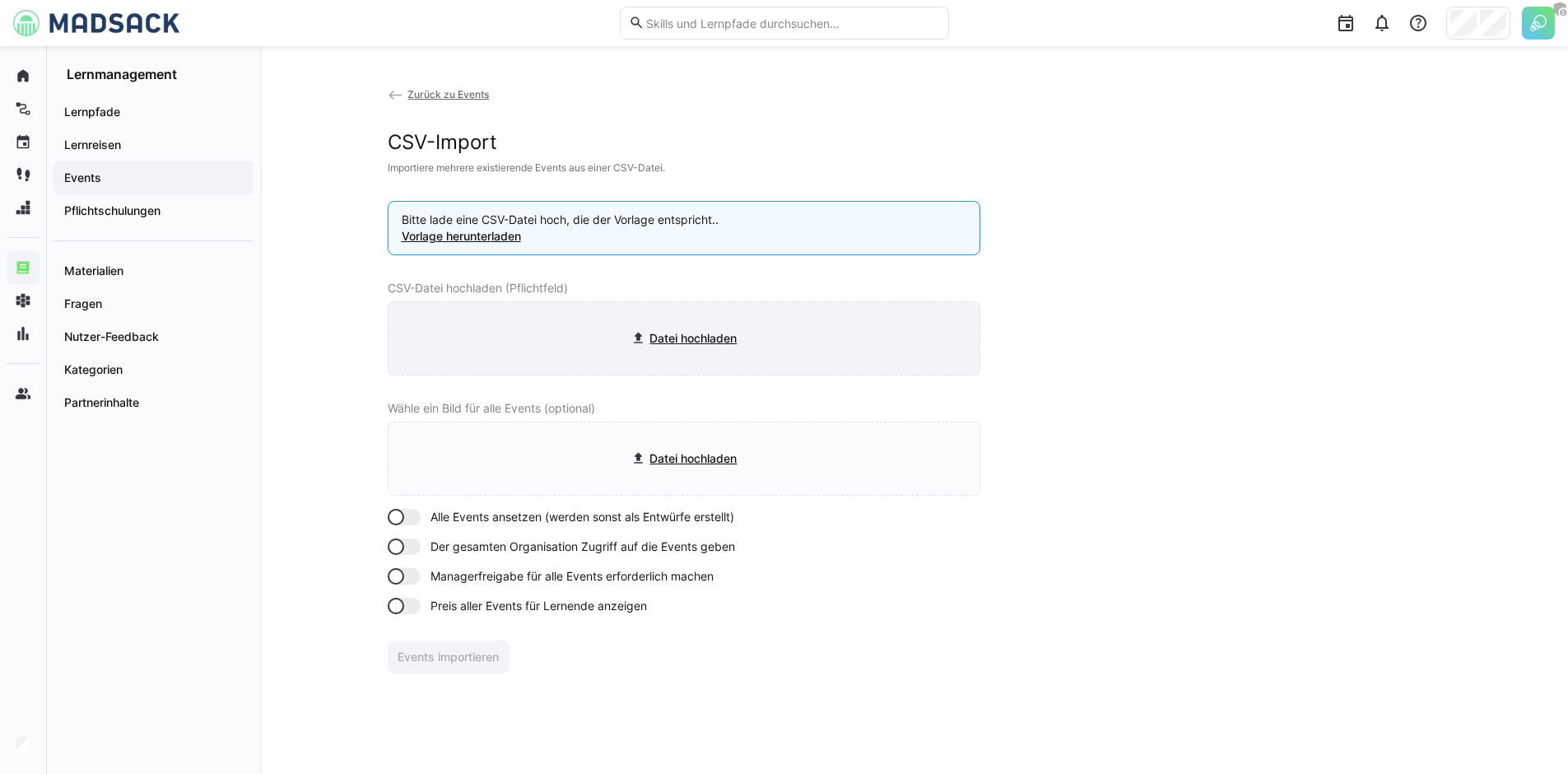
click at [595, 338] on input "file" at bounding box center [684, 338] width 591 height 73
click at [1164, 290] on app-learning-events-import "Zurück zu Events CSV-Import Importiere mehrere existierende Events aus einer CS…" at bounding box center [914, 380] width 1054 height 588
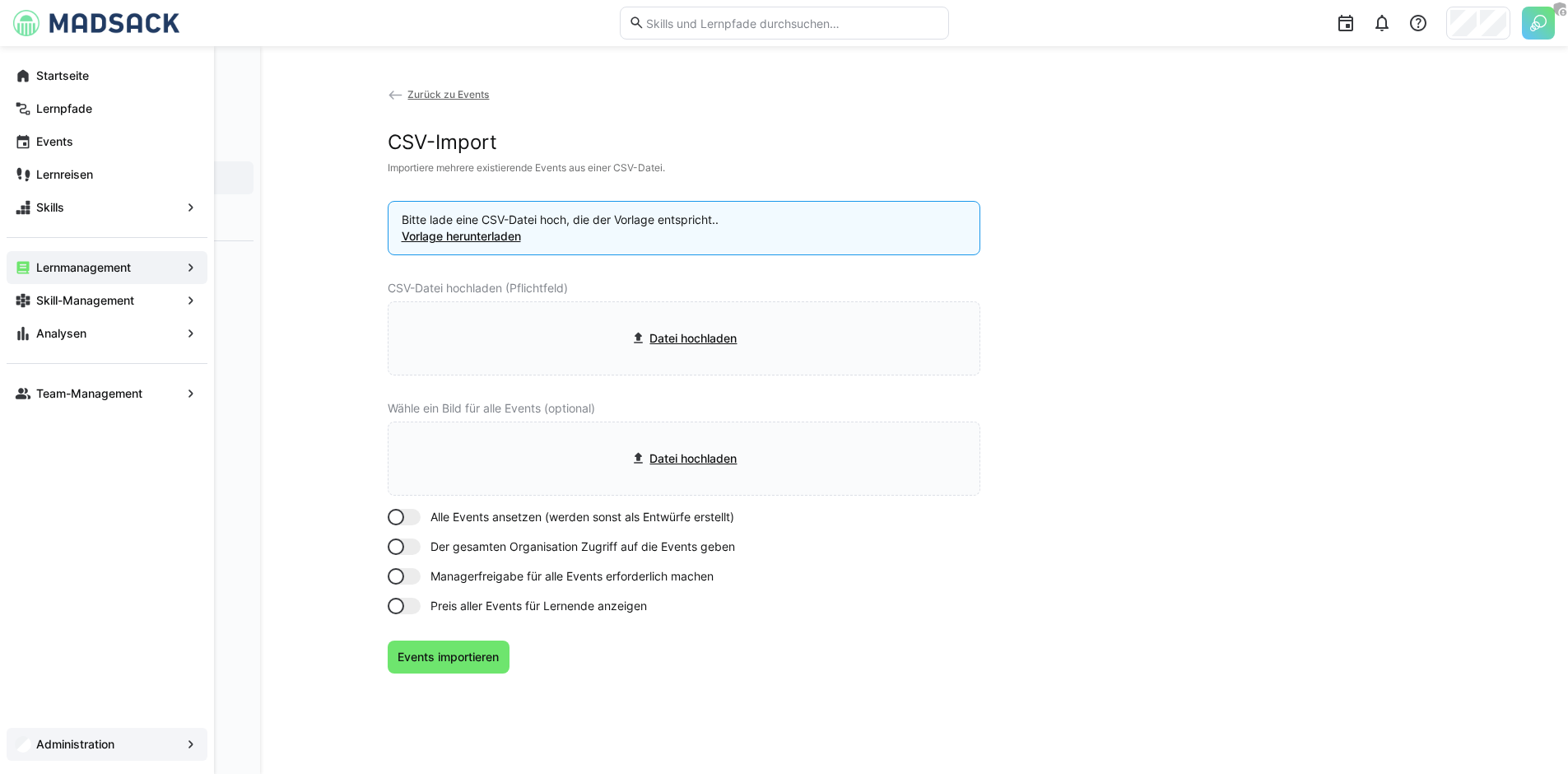
click at [137, 744] on span "Administration" at bounding box center [107, 744] width 146 height 17
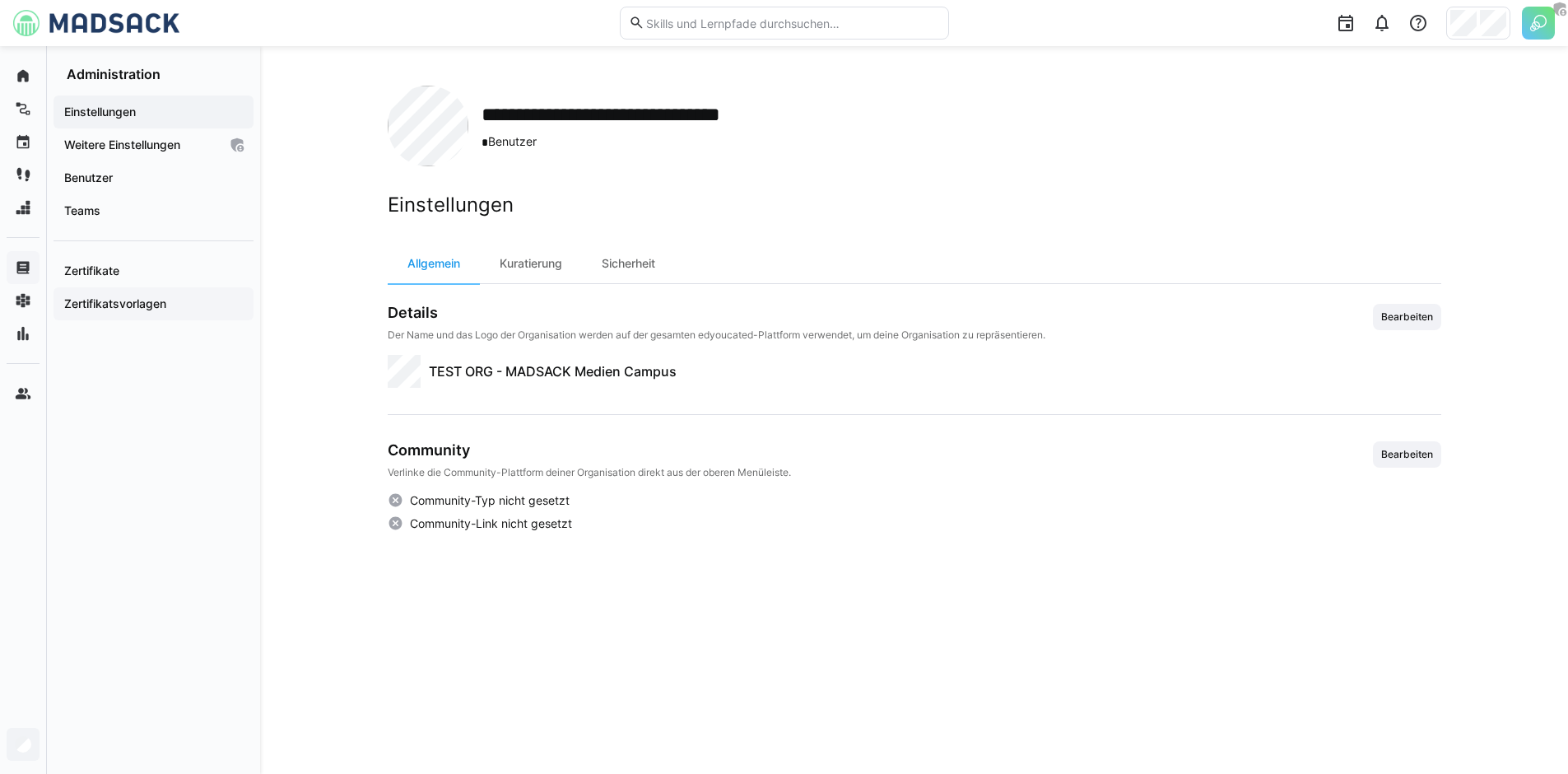
click at [122, 295] on span "Zertifikatsvorlagen" at bounding box center [153, 303] width 183 height 17
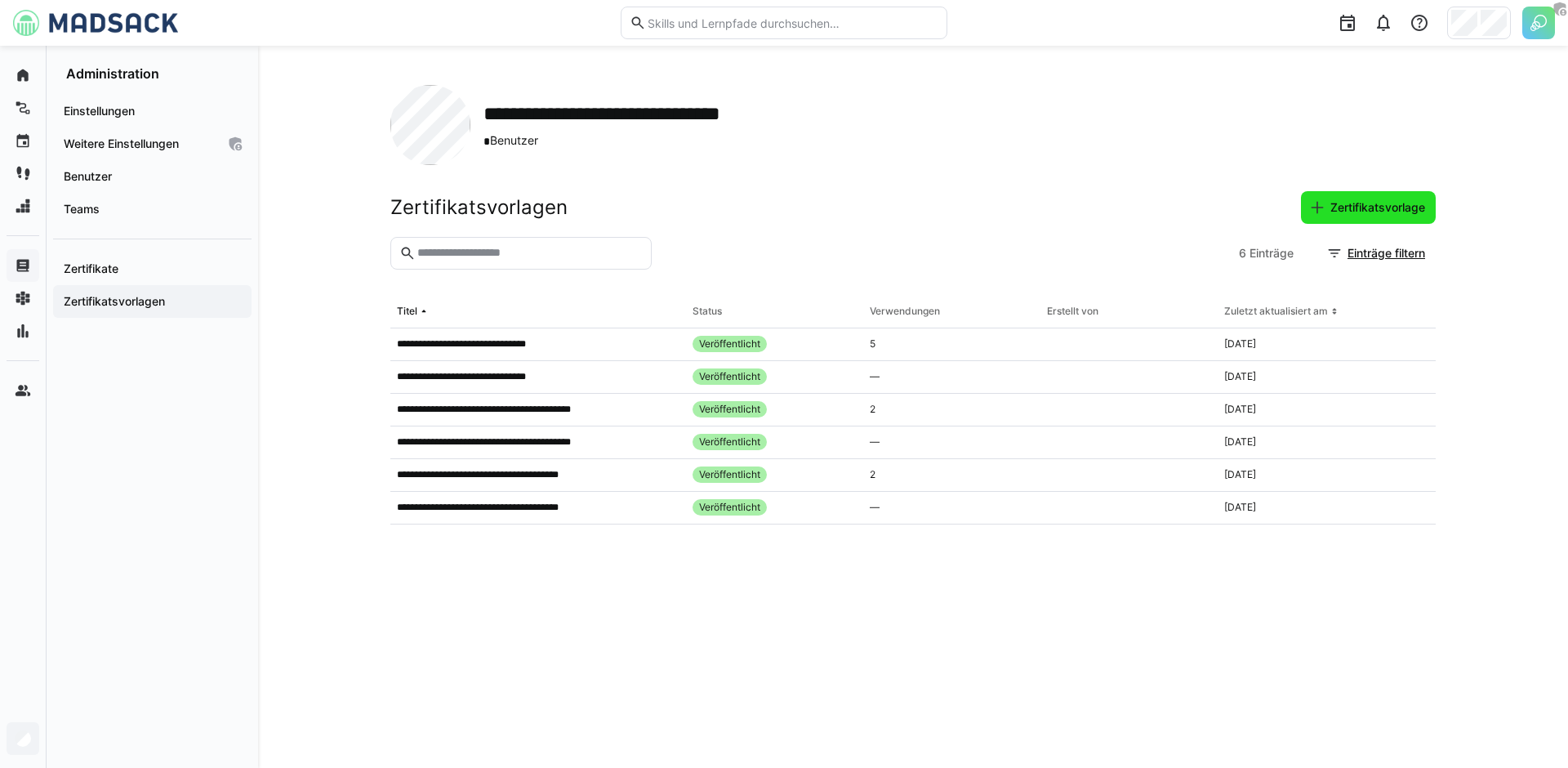
click at [1348, 199] on span "Zertifikatsvorlage" at bounding box center [1378, 207] width 100 height 17
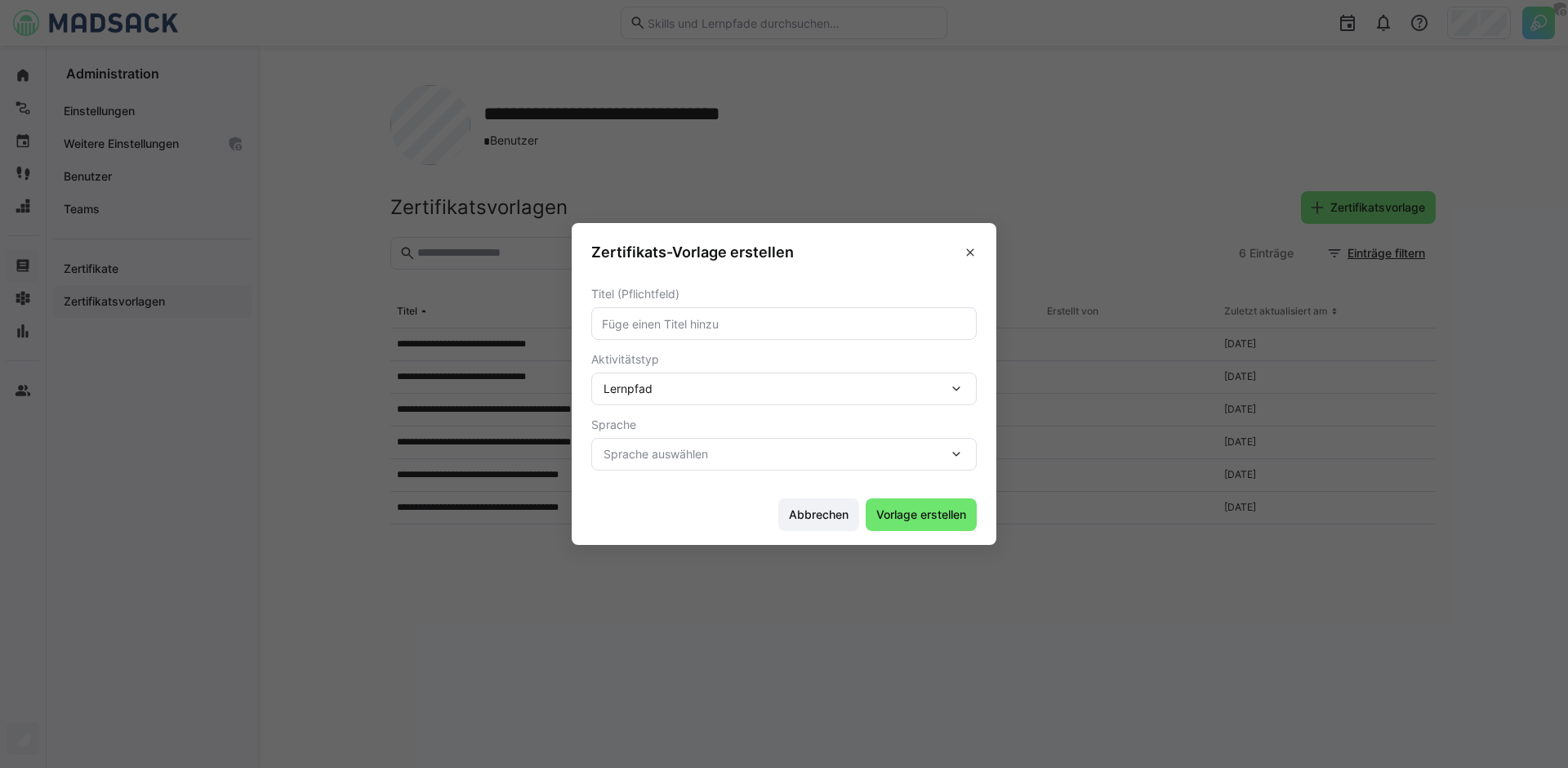
click at [878, 331] on eds-input at bounding box center [784, 324] width 385 height 33
type input "Test"
click at [870, 451] on span "Sprache auswählen" at bounding box center [776, 454] width 344 height 17
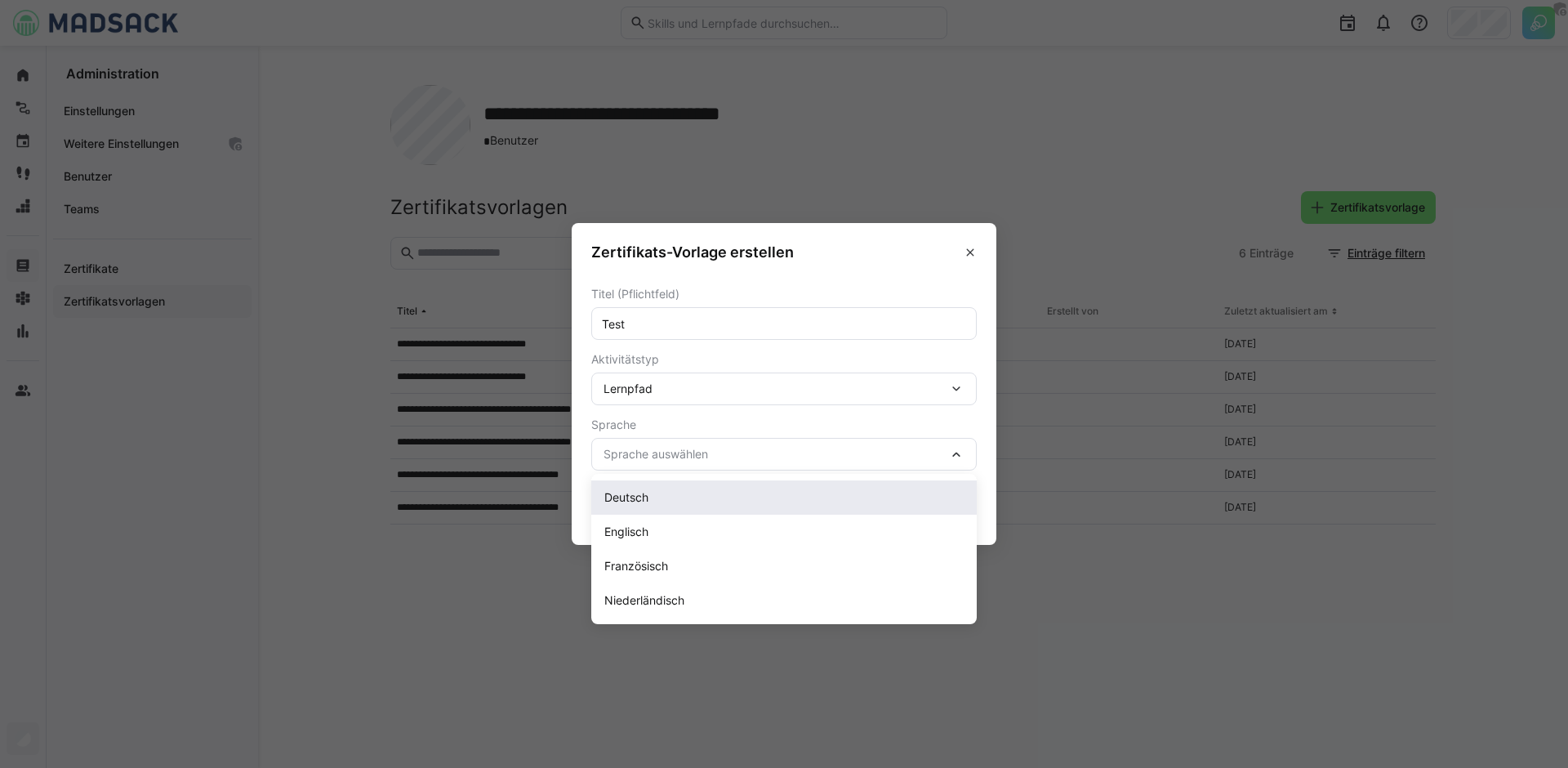
click at [705, 495] on div "Deutsch" at bounding box center [784, 498] width 359 height 17
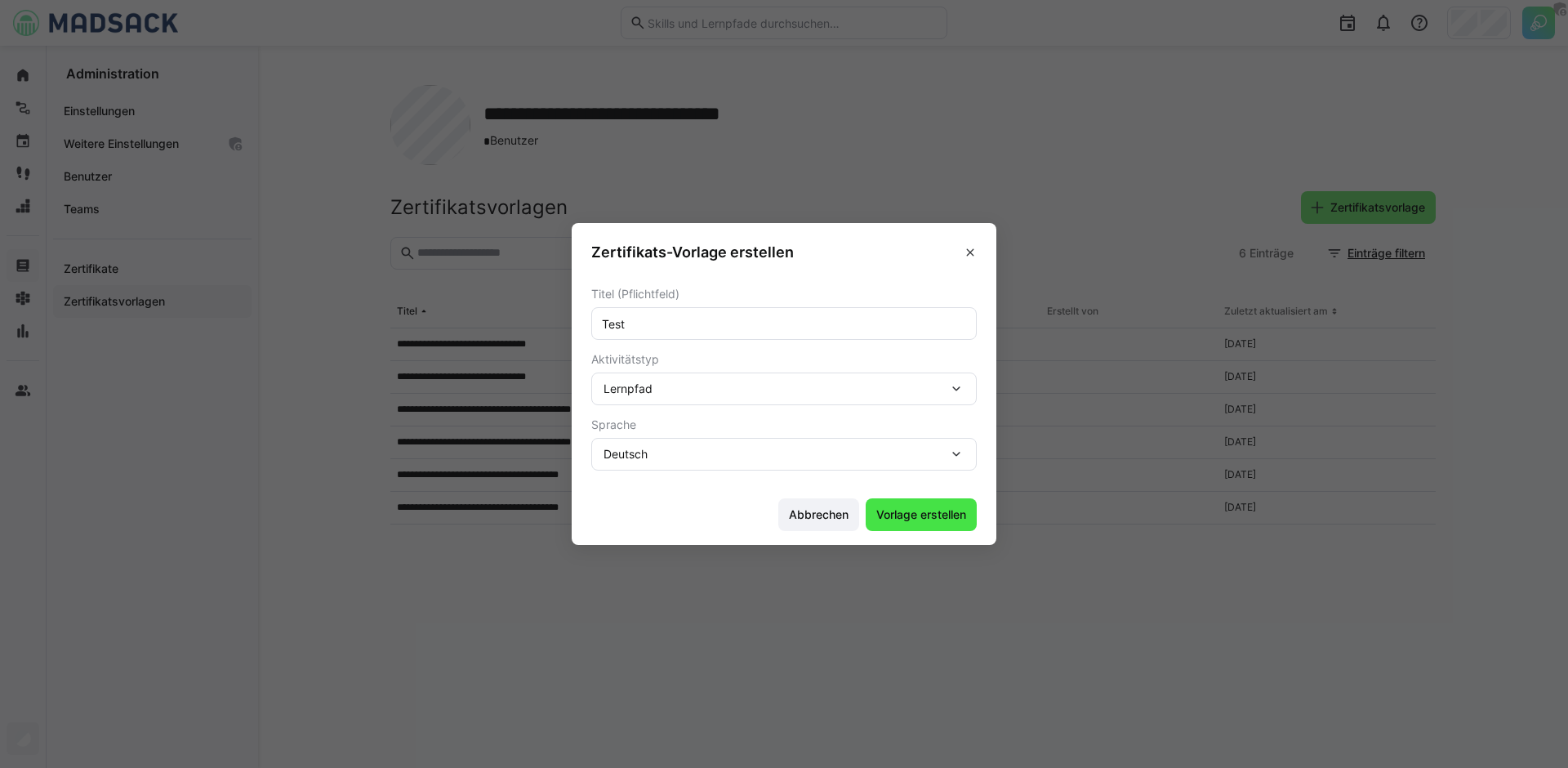
click at [942, 518] on span "Vorlage erstellen" at bounding box center [921, 514] width 95 height 17
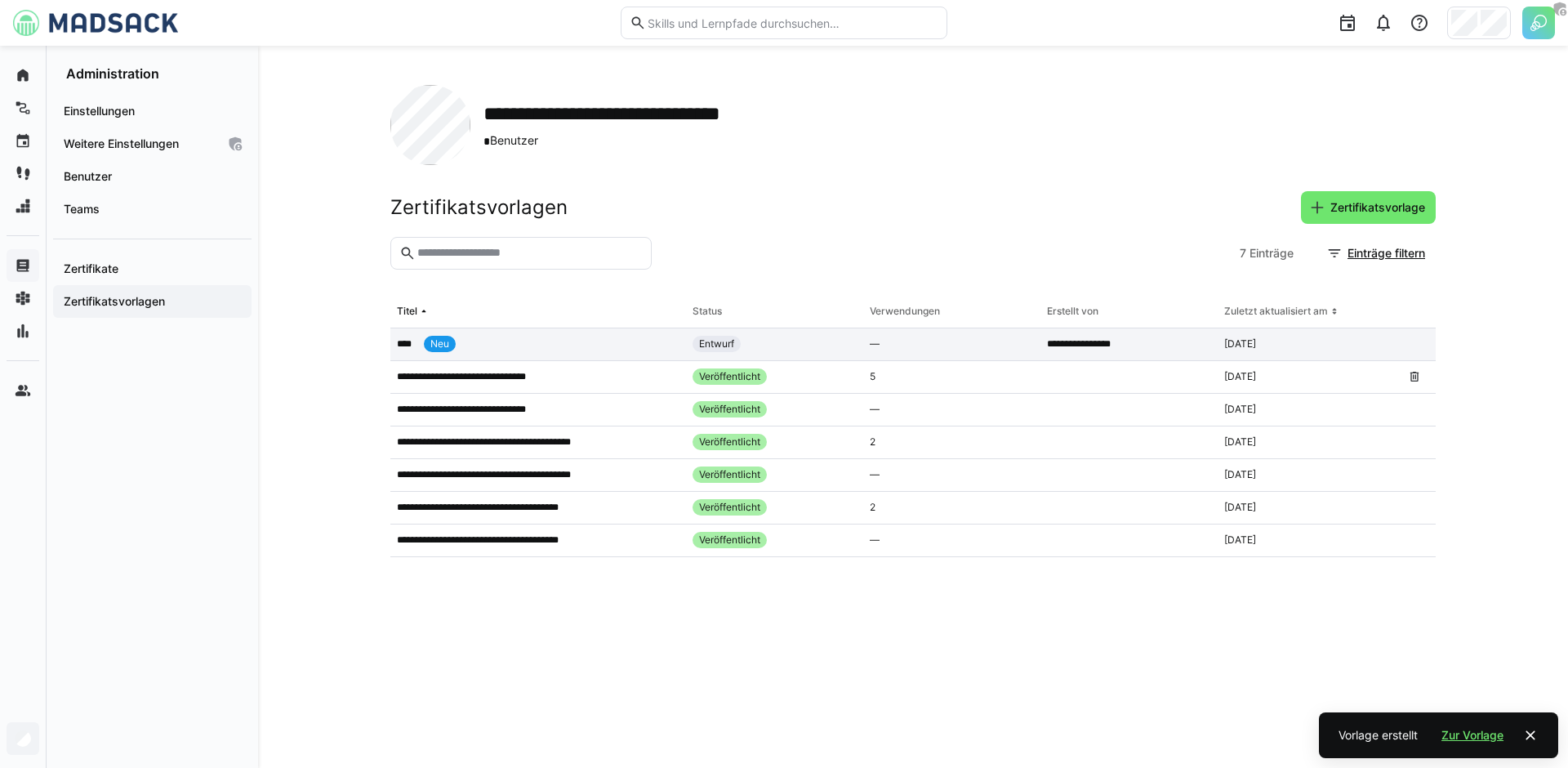
click at [529, 345] on app-table-first-column "**** Neu" at bounding box center [537, 344] width 283 height 17
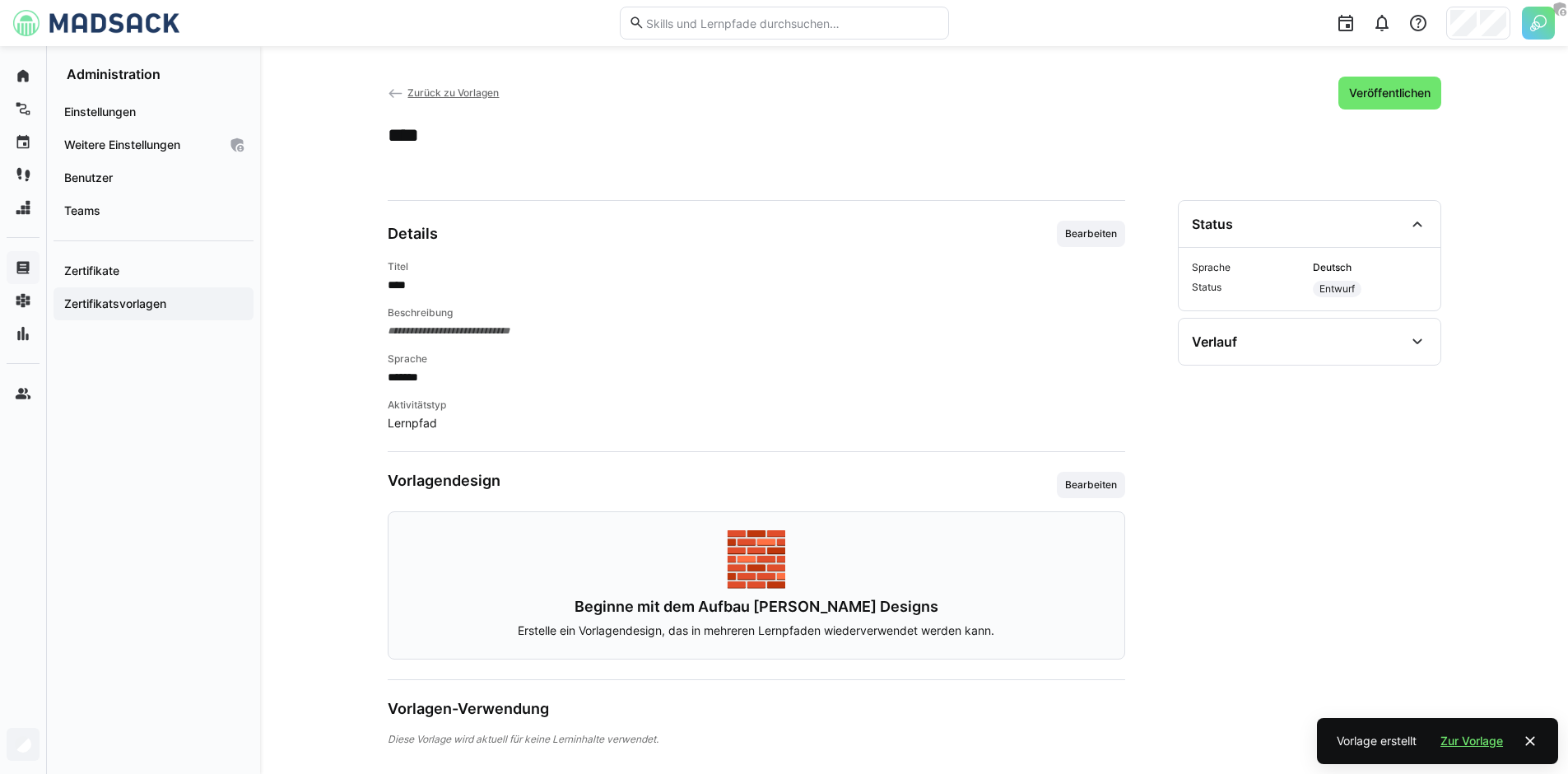
scroll to position [22, 0]
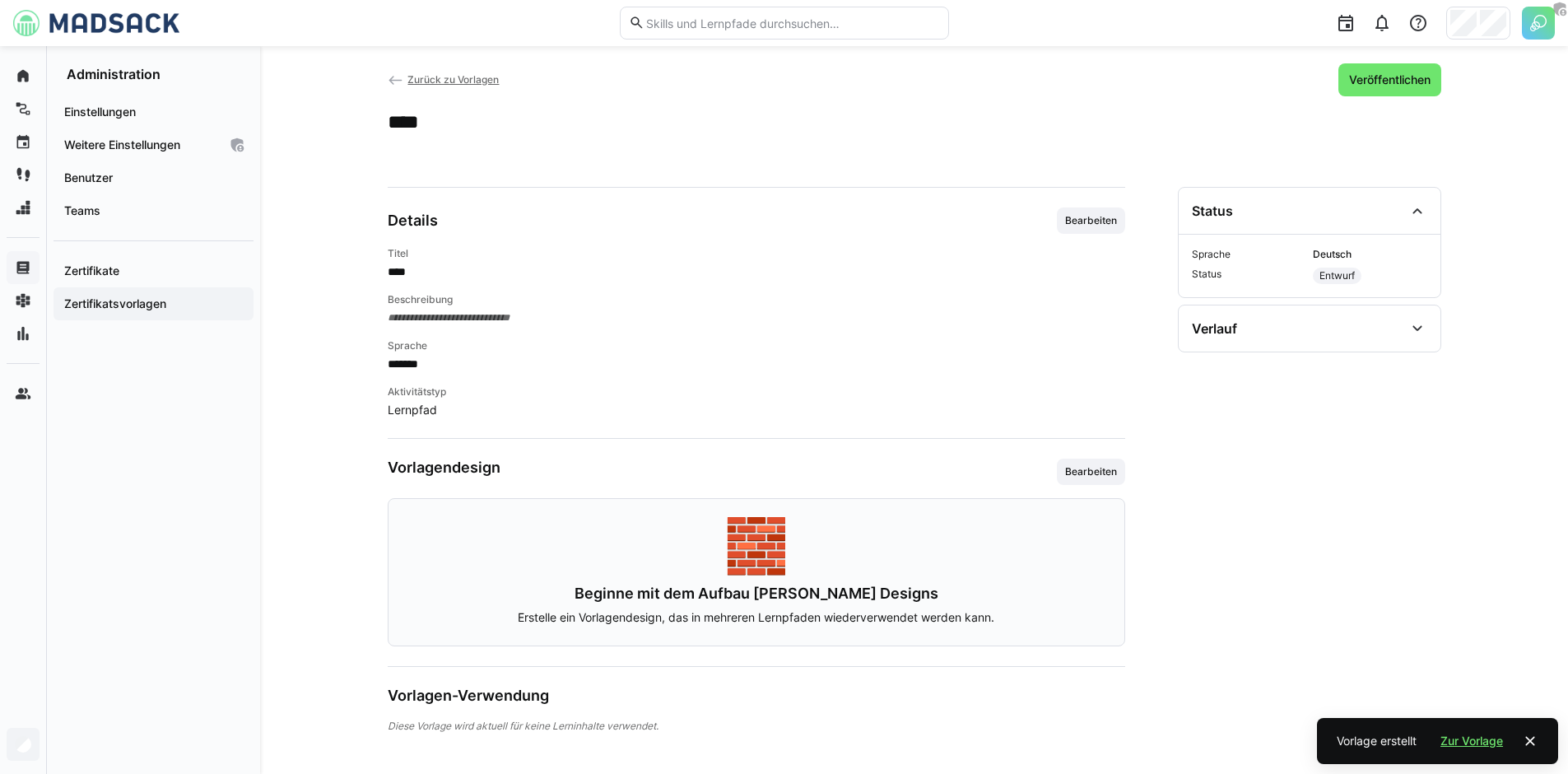
click at [811, 589] on h3 "Beginne mit dem Aufbau [PERSON_NAME] Designs" at bounding box center [756, 593] width 697 height 18
click at [1089, 467] on span "Bearbeiten" at bounding box center [1090, 472] width 55 height 13
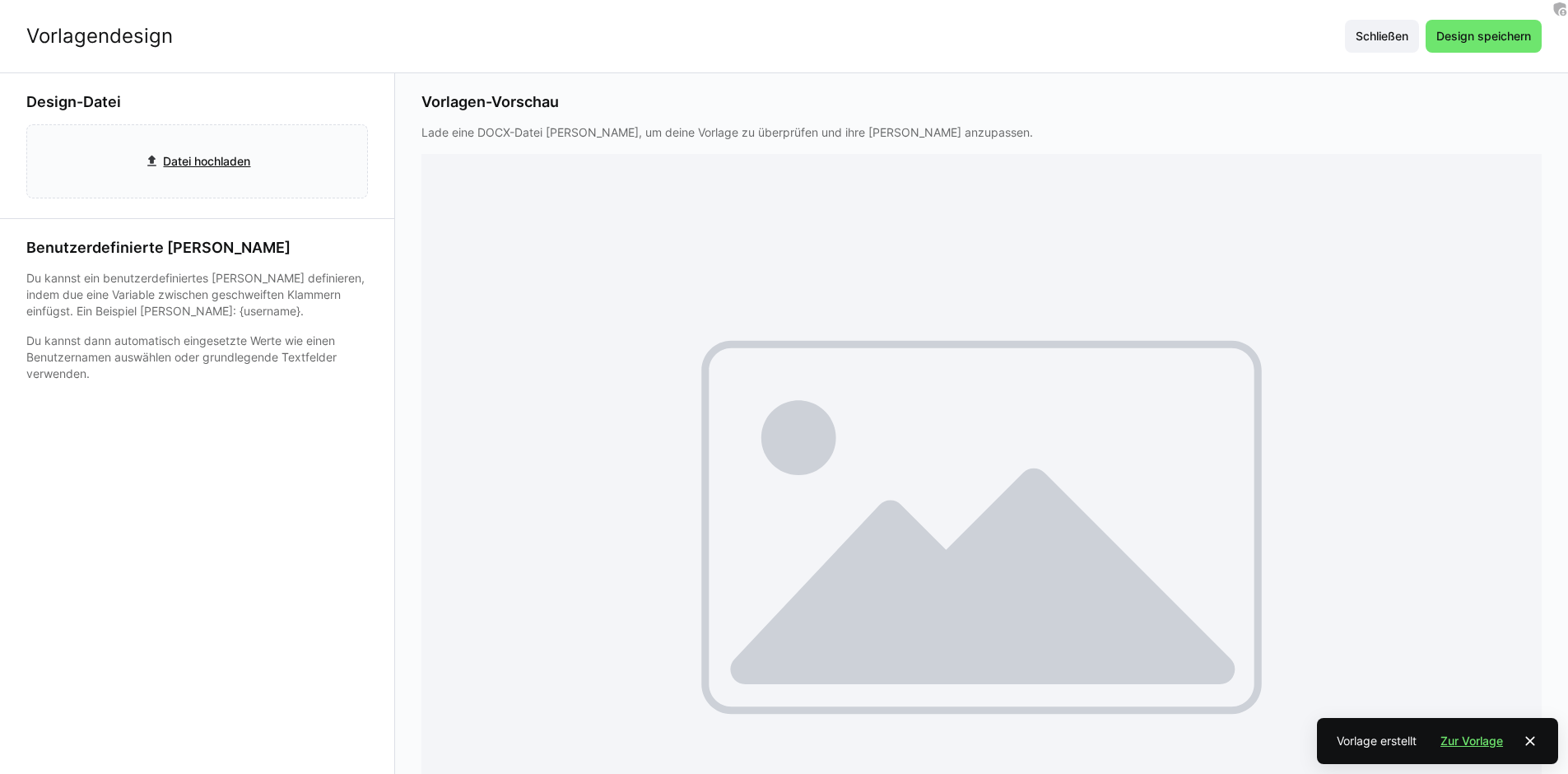
scroll to position [4, 0]
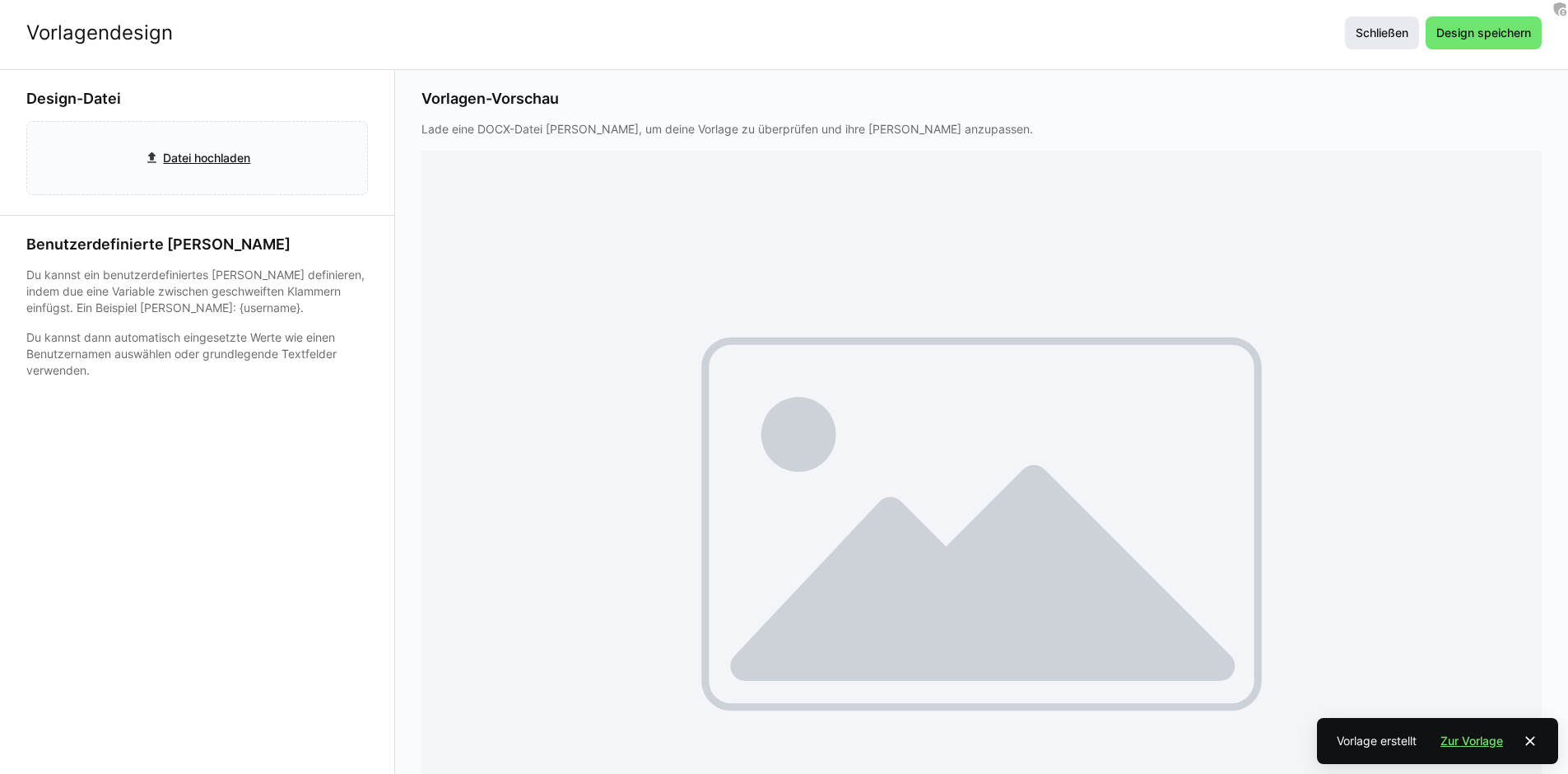
click at [1388, 37] on span "Schließen" at bounding box center [1382, 32] width 58 height 17
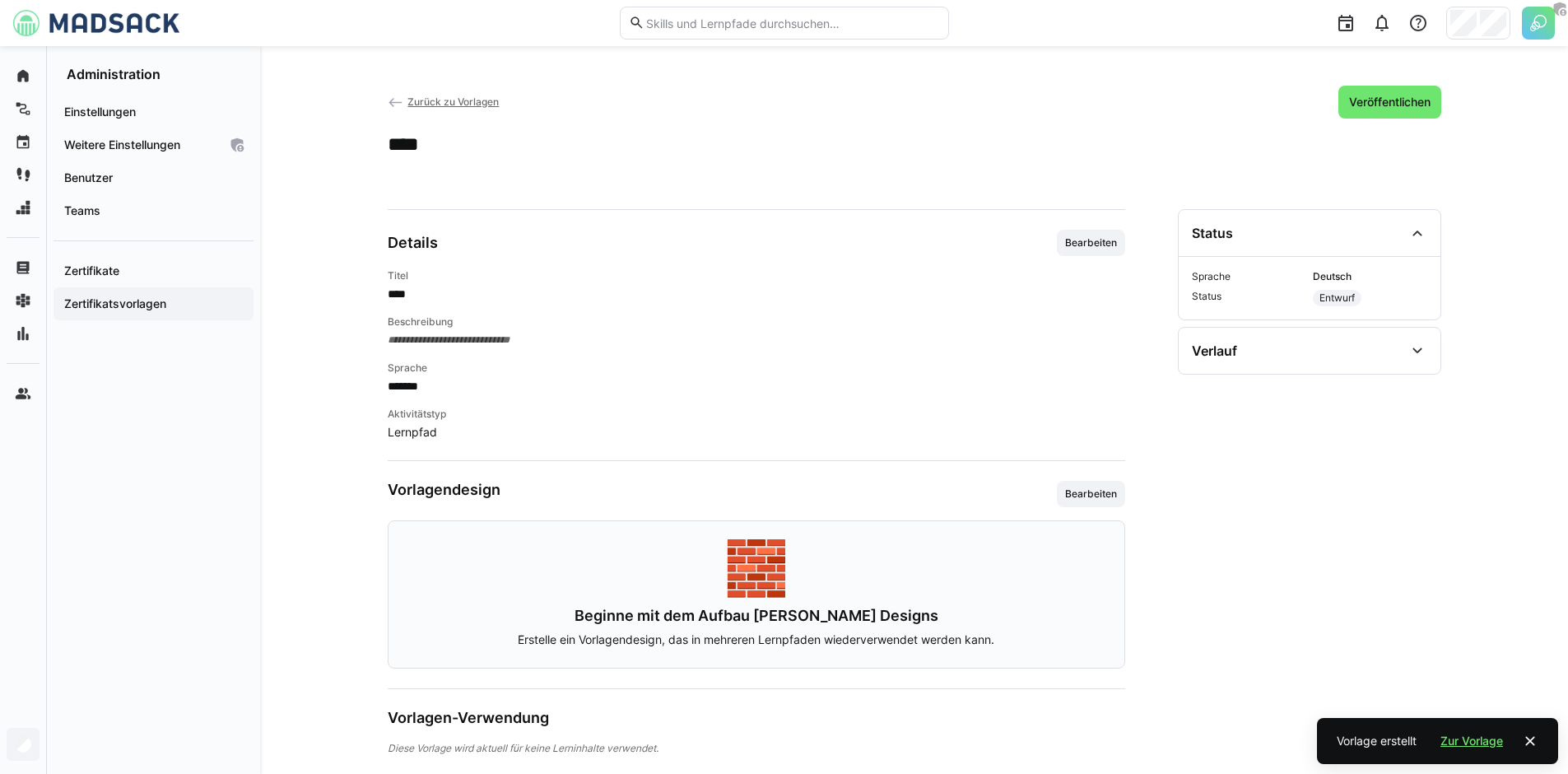
click at [1130, 454] on div "**********" at bounding box center [914, 483] width 1054 height 548
click at [1104, 491] on span "Bearbeiten" at bounding box center [1090, 494] width 55 height 13
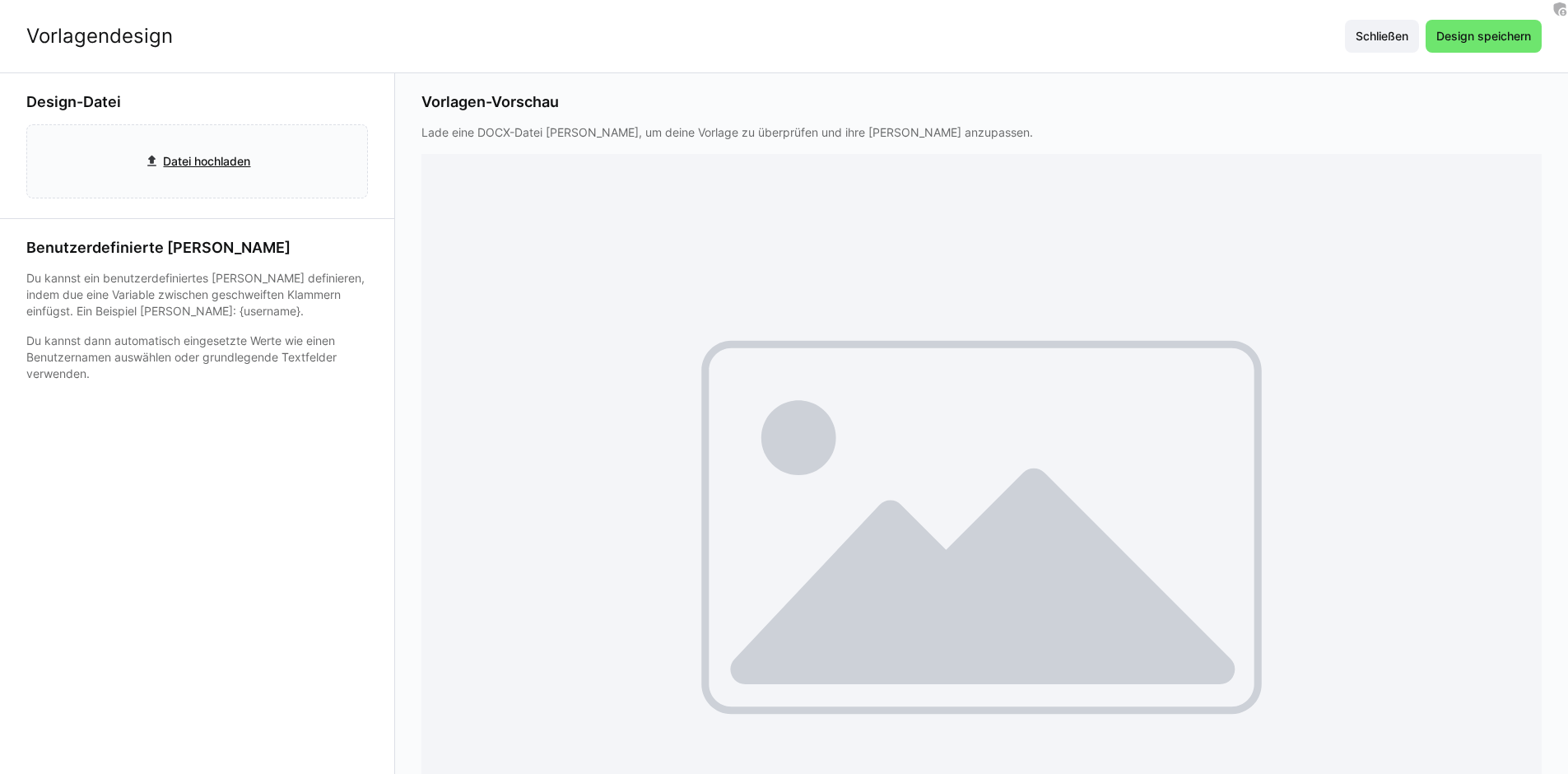
click at [44, 299] on p "Du kannst ein benutzerdefiniertes [PERSON_NAME] definieren, indem due eine Vari…" at bounding box center [197, 295] width 342 height 49
click at [206, 170] on input "file" at bounding box center [197, 161] width 340 height 73
click at [213, 146] on input "file" at bounding box center [197, 161] width 340 height 73
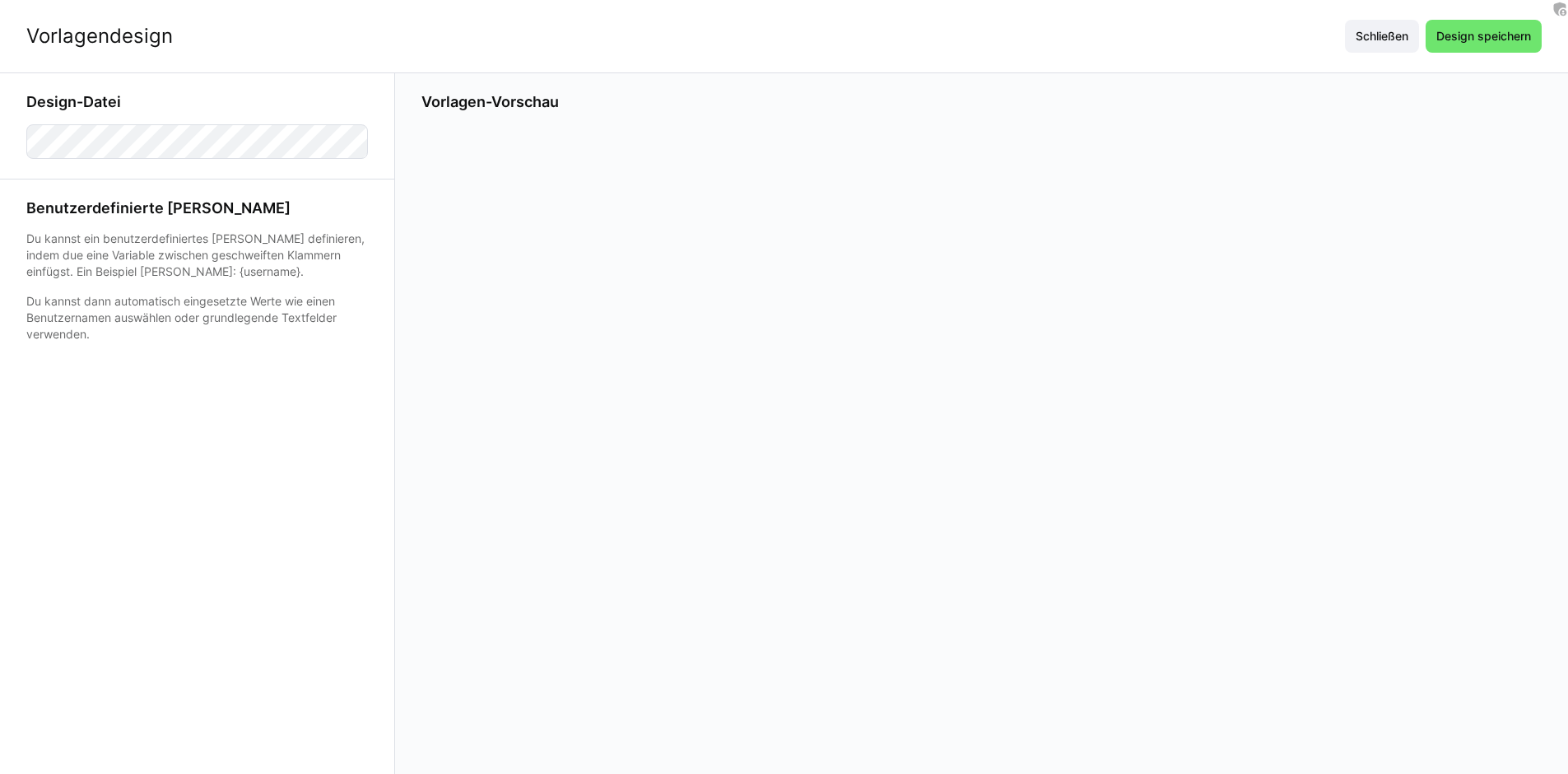
click at [152, 492] on app-learning-certificate-template-builder-form "Design-Datei Benutzerdefinierte [PERSON_NAME] Du kannst ein benutzerdefiniertes…" at bounding box center [197, 423] width 395 height 700
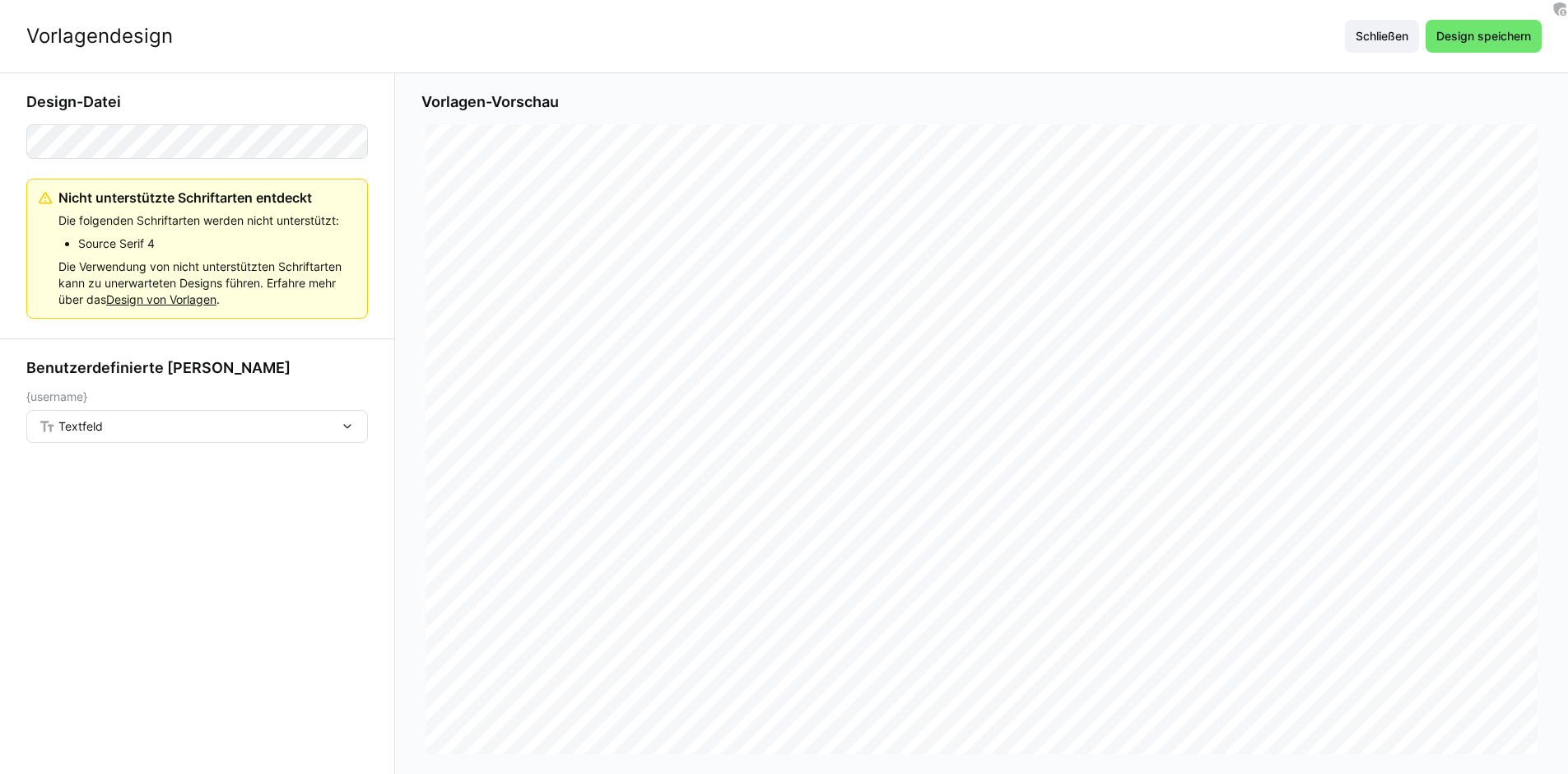
click at [240, 432] on div "Textfeld" at bounding box center [188, 426] width 301 height 15
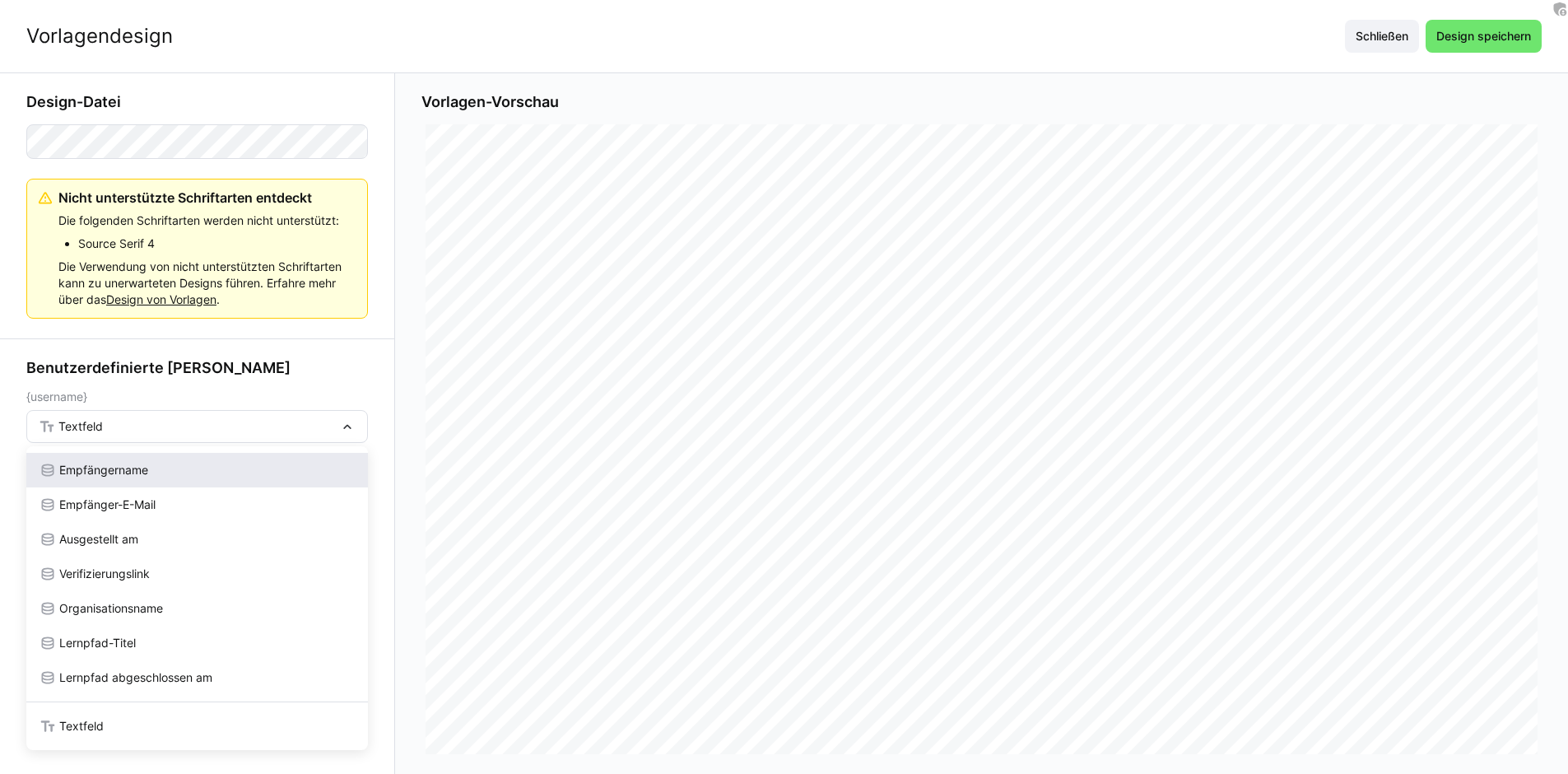
click at [160, 469] on div "Empfängername" at bounding box center [197, 470] width 316 height 17
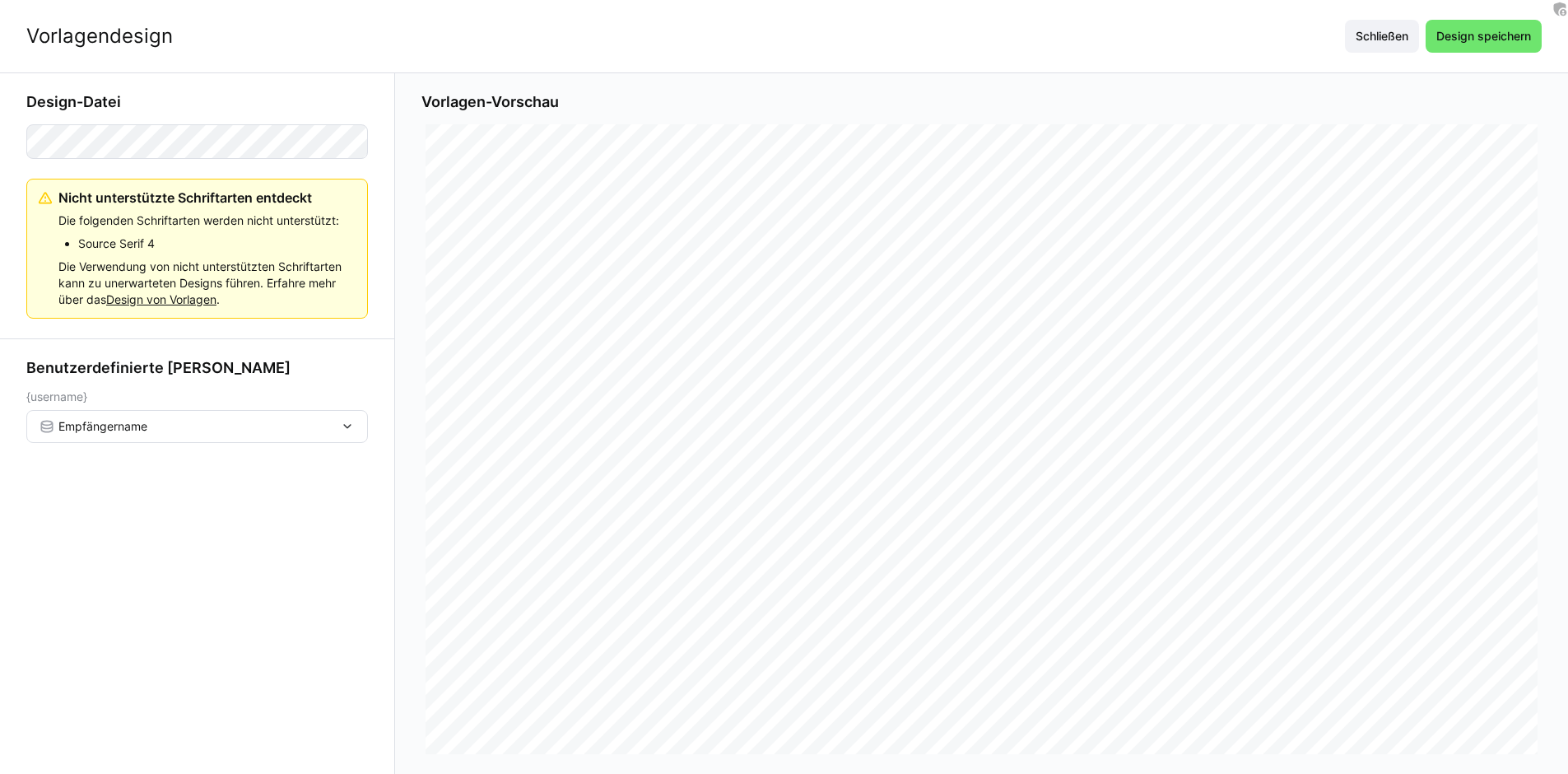
click at [270, 435] on div "Empfängername" at bounding box center [197, 427] width 342 height 33
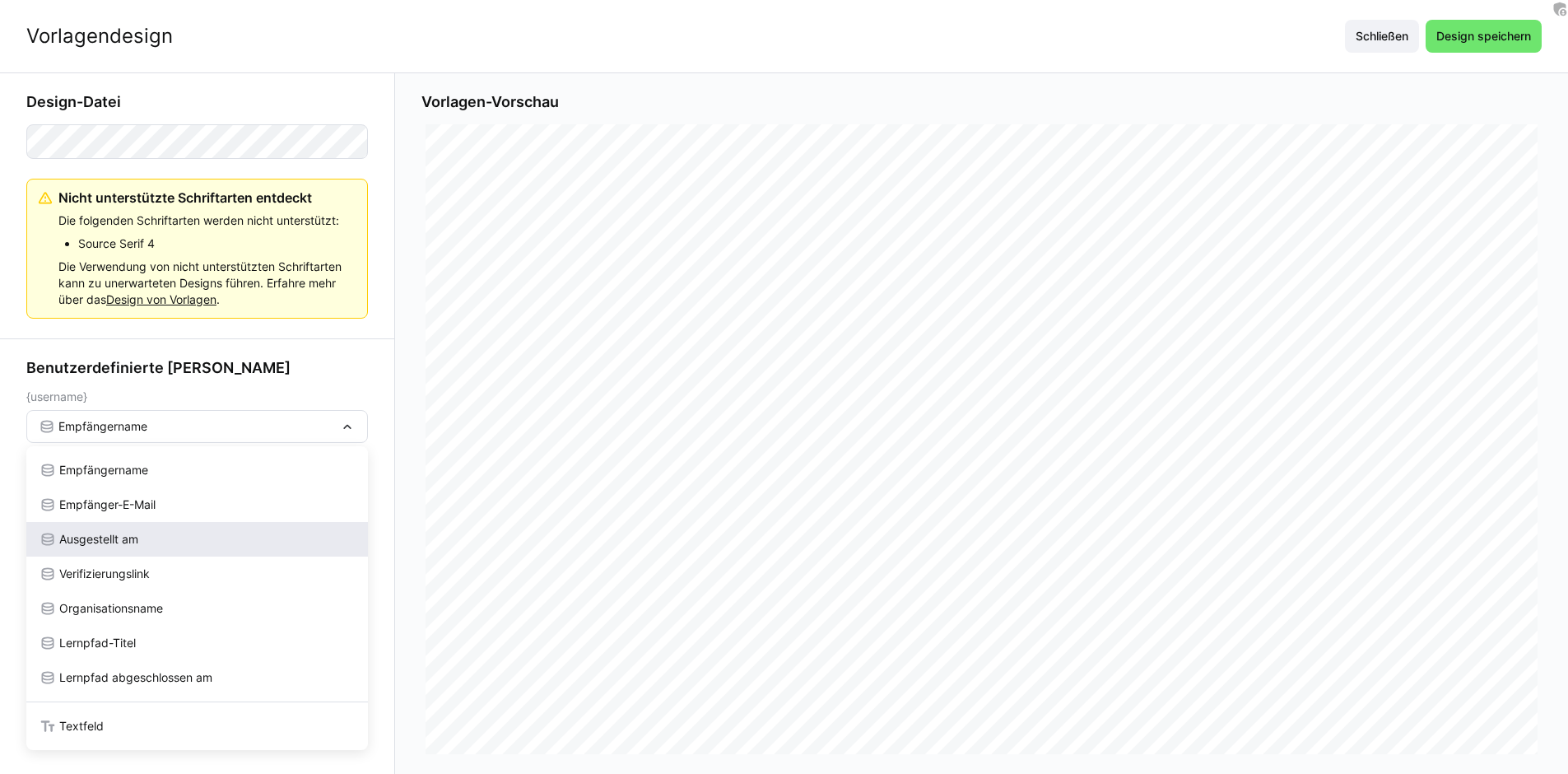
click at [176, 536] on div "Ausgestellt am" at bounding box center [197, 539] width 316 height 17
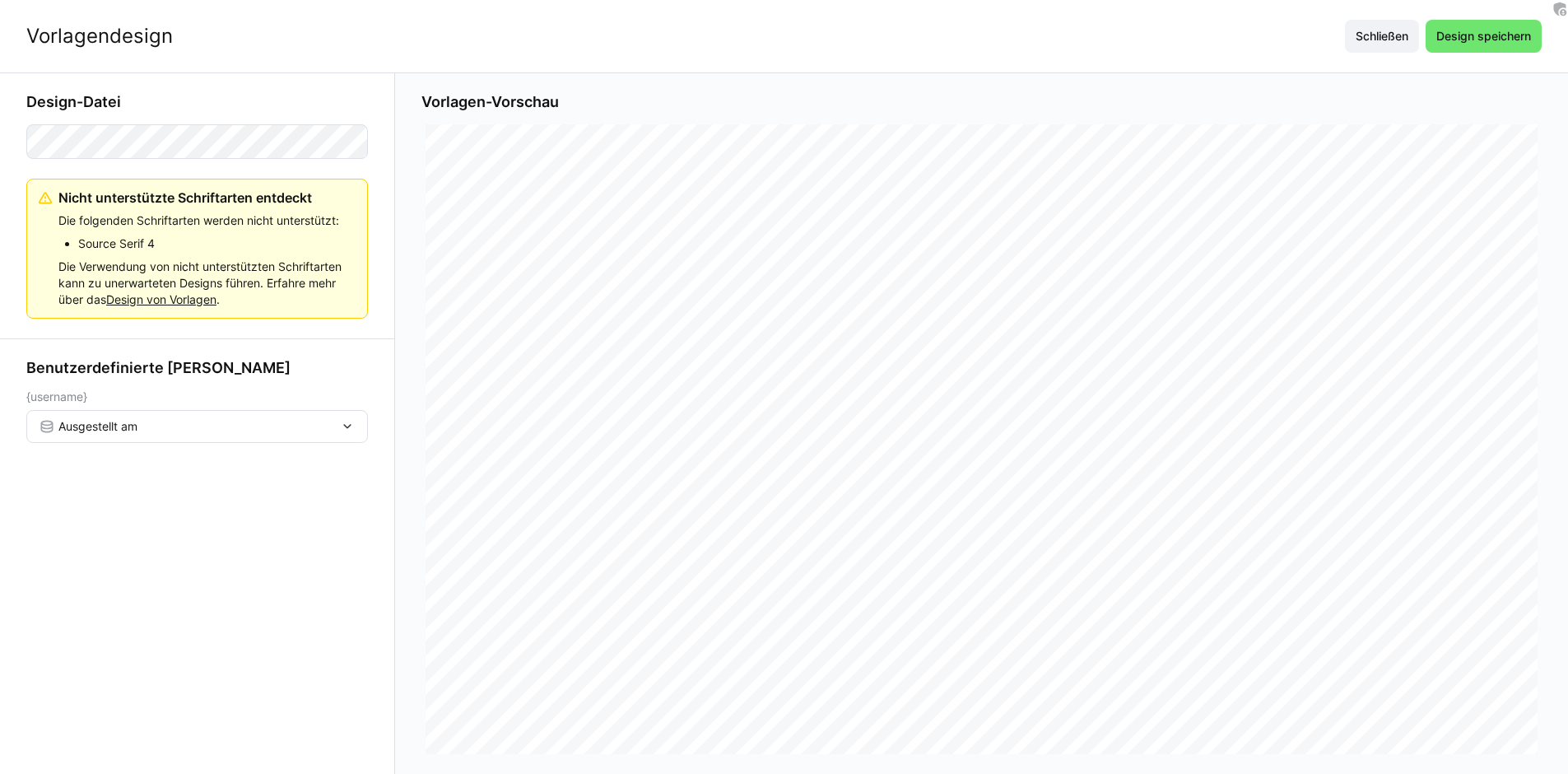
click at [300, 404] on eds-form-field "{username} Ausgestellt am" at bounding box center [197, 416] width 342 height 53
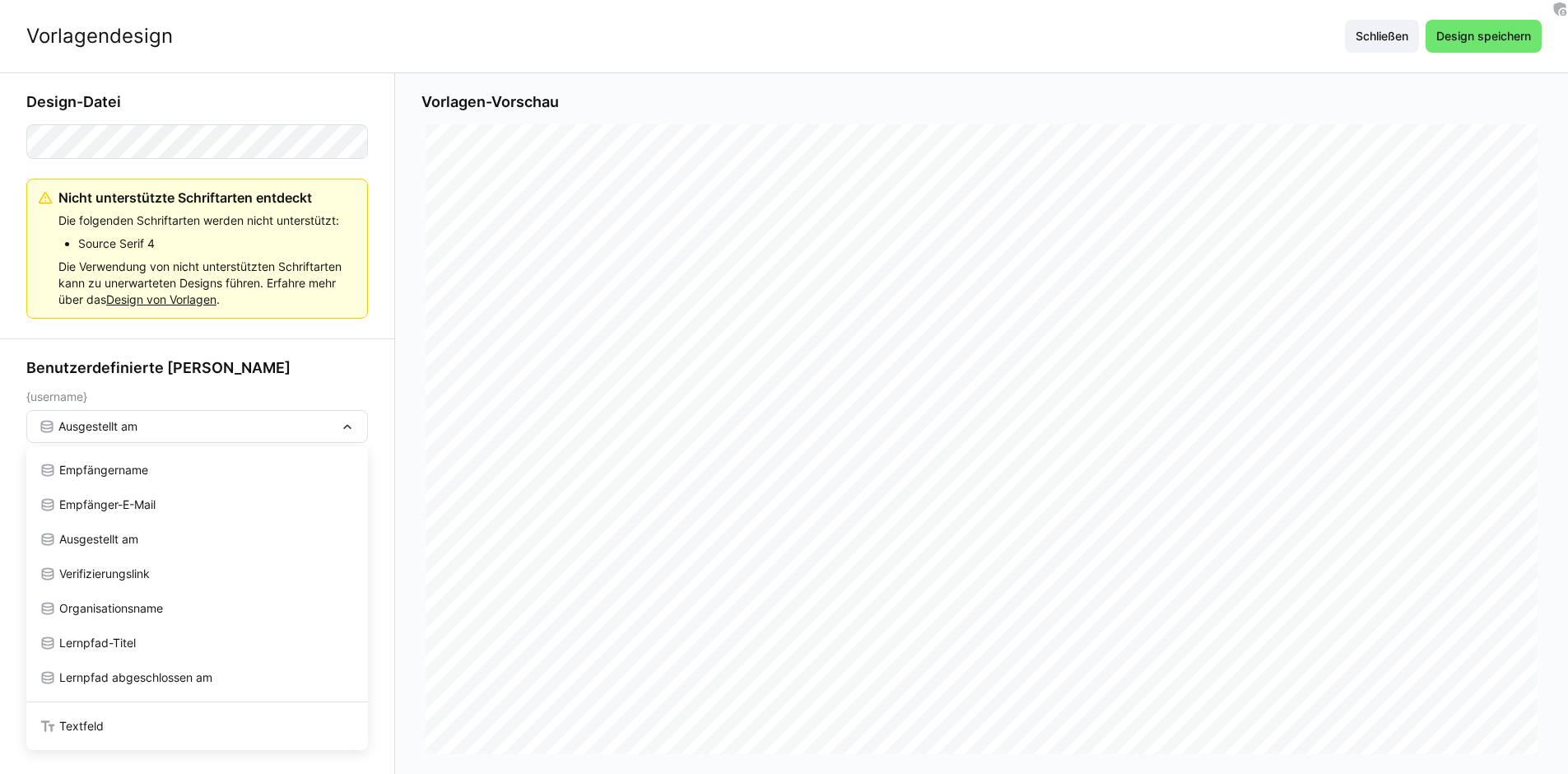
click at [298, 415] on div "Ausgestellt am Empfängername Empfänger-E-Mail Ausgestellt am Verifizierungslink…" at bounding box center [197, 427] width 342 height 33
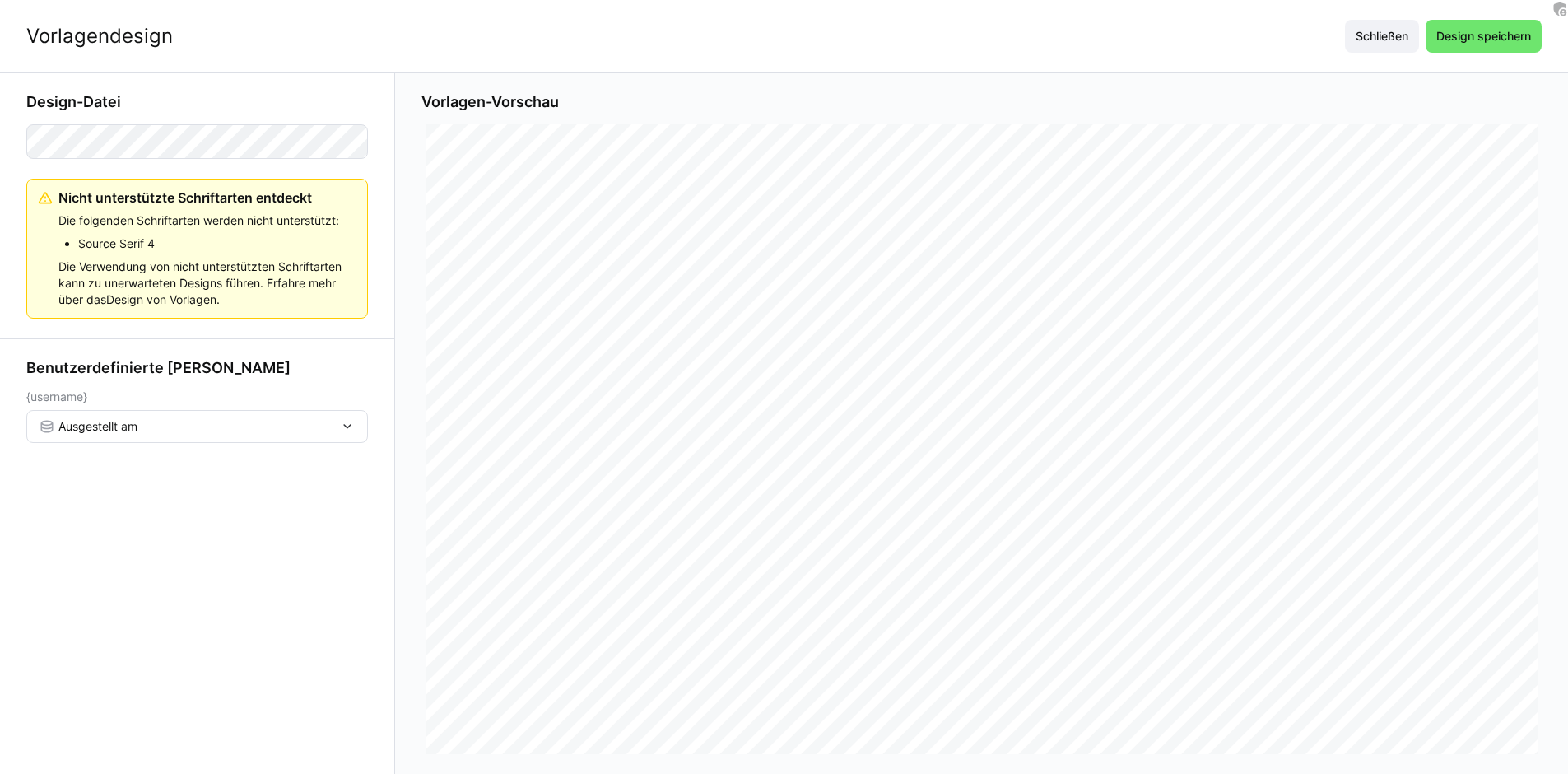
click at [295, 421] on div "Ausgestellt am" at bounding box center [188, 426] width 301 height 15
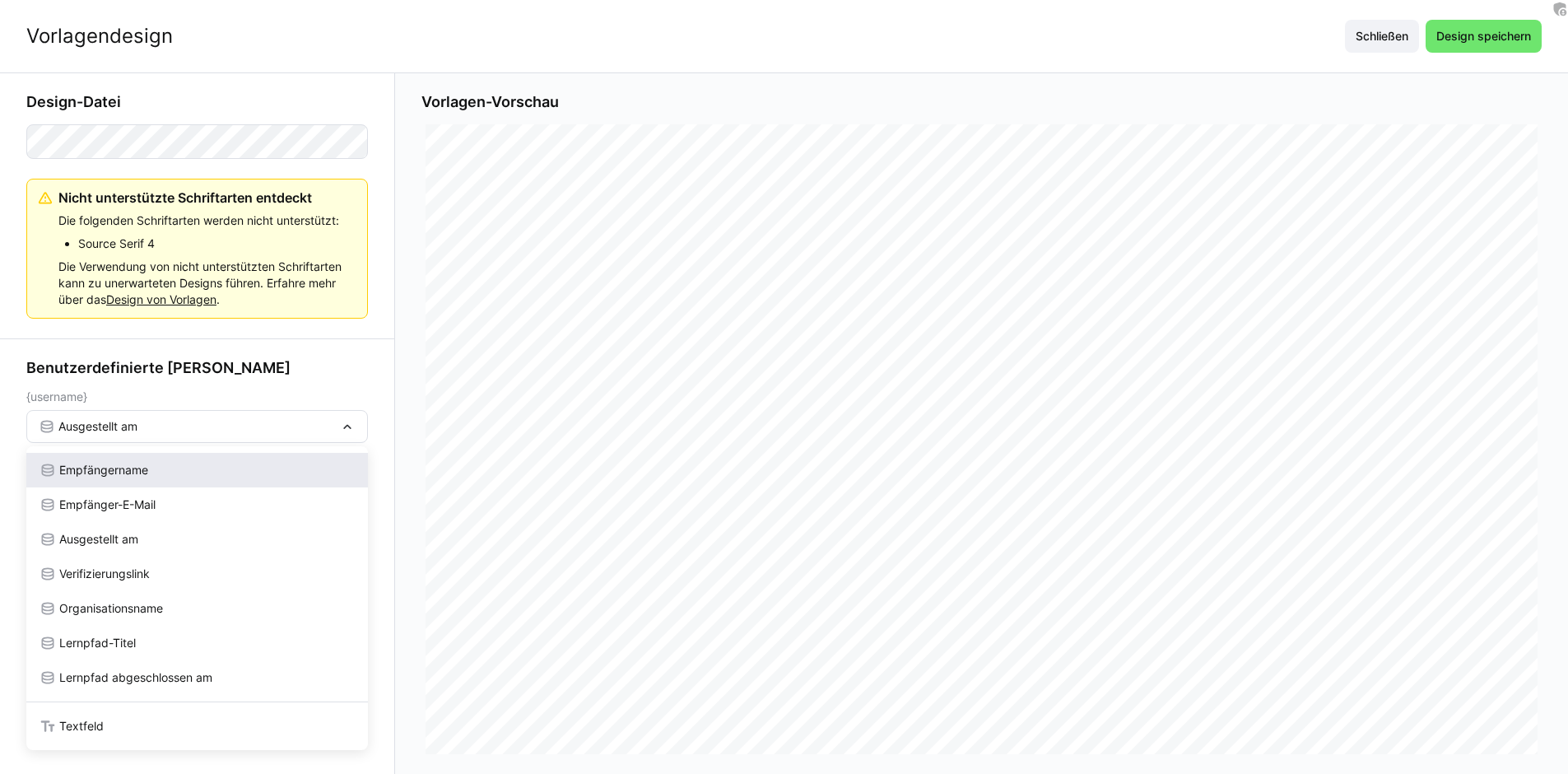
click at [302, 465] on div "Empfängername" at bounding box center [197, 470] width 316 height 17
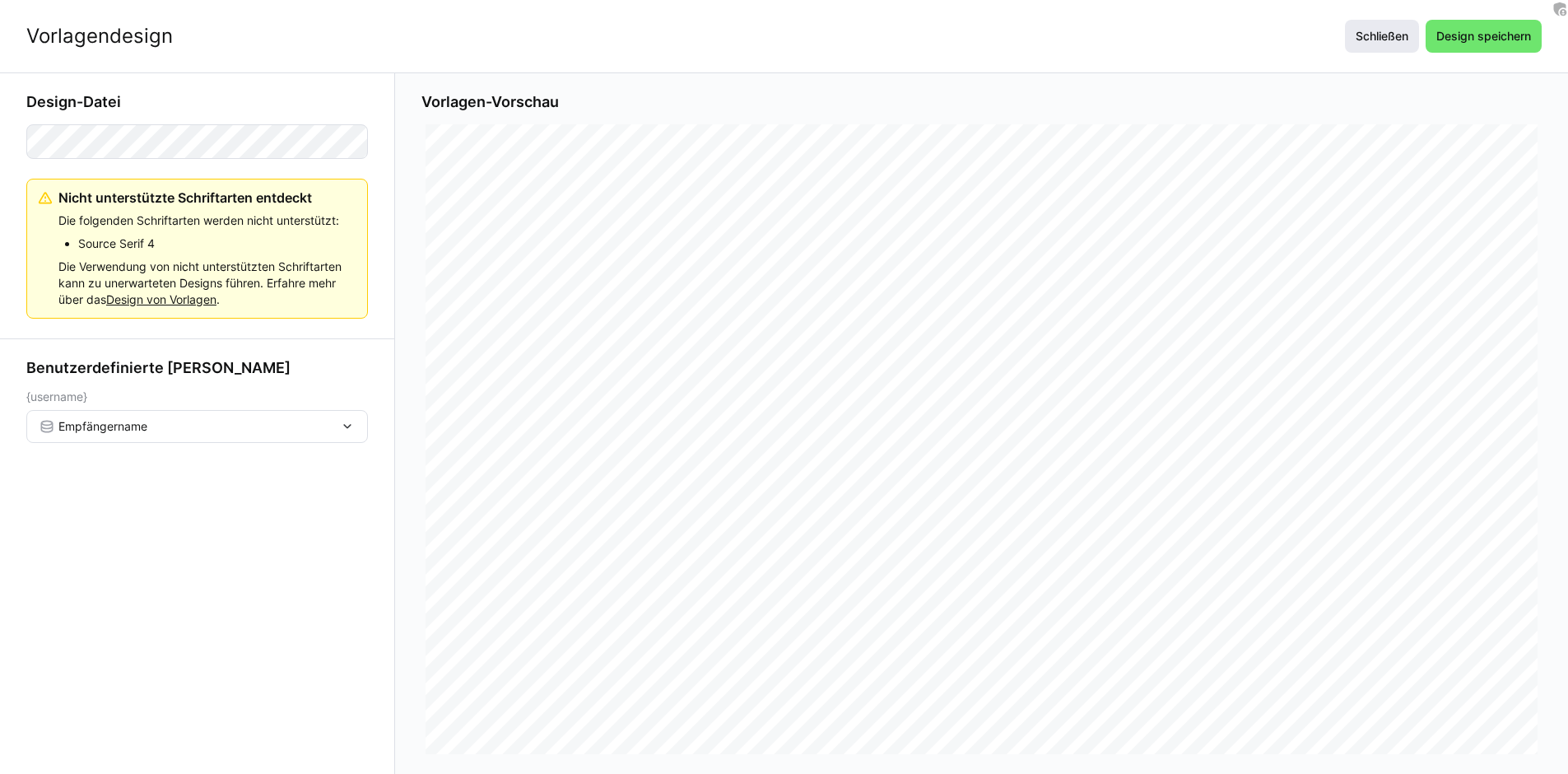
click at [1360, 40] on span "Schließen" at bounding box center [1382, 36] width 58 height 17
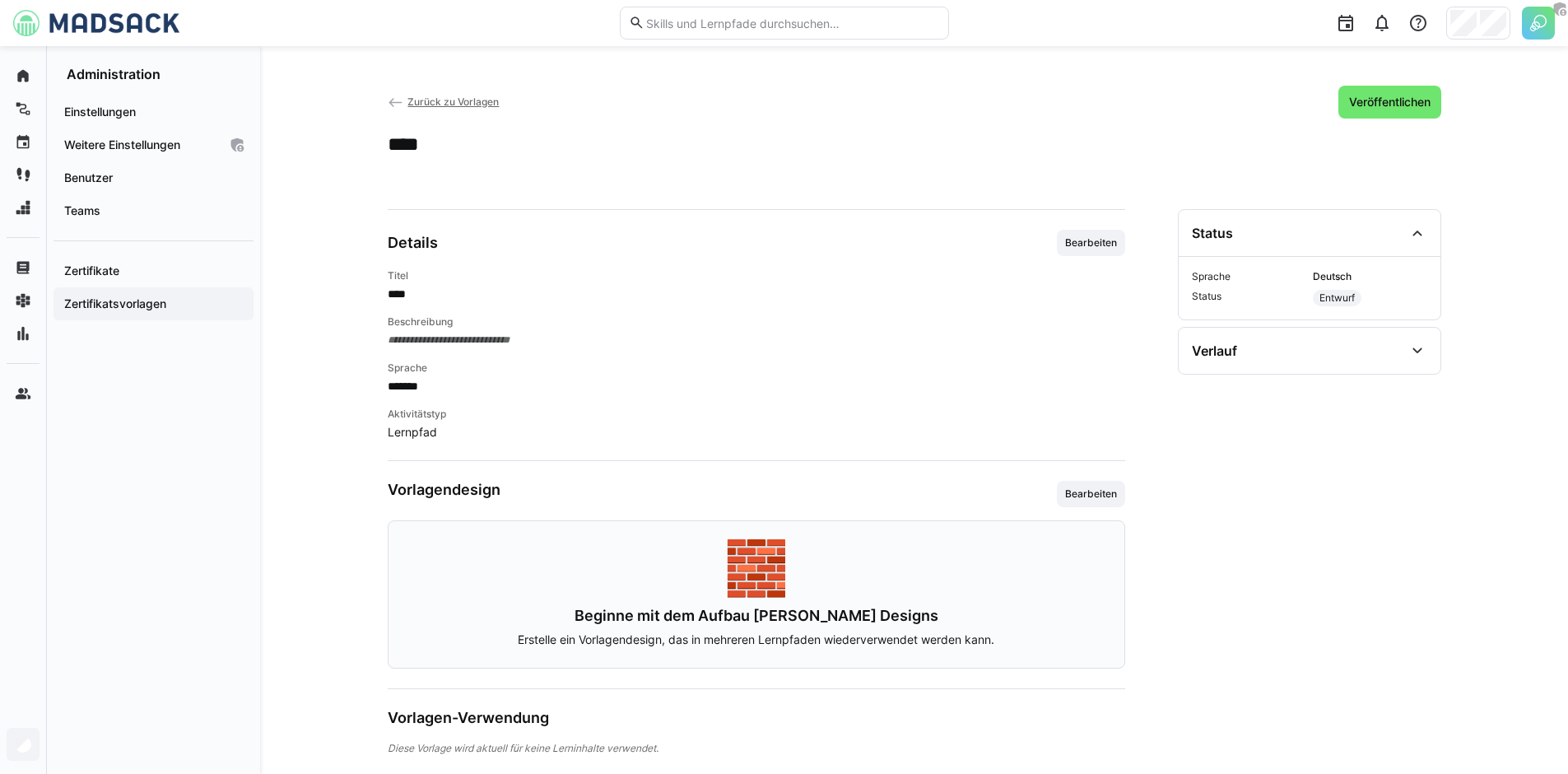
scroll to position [22, 0]
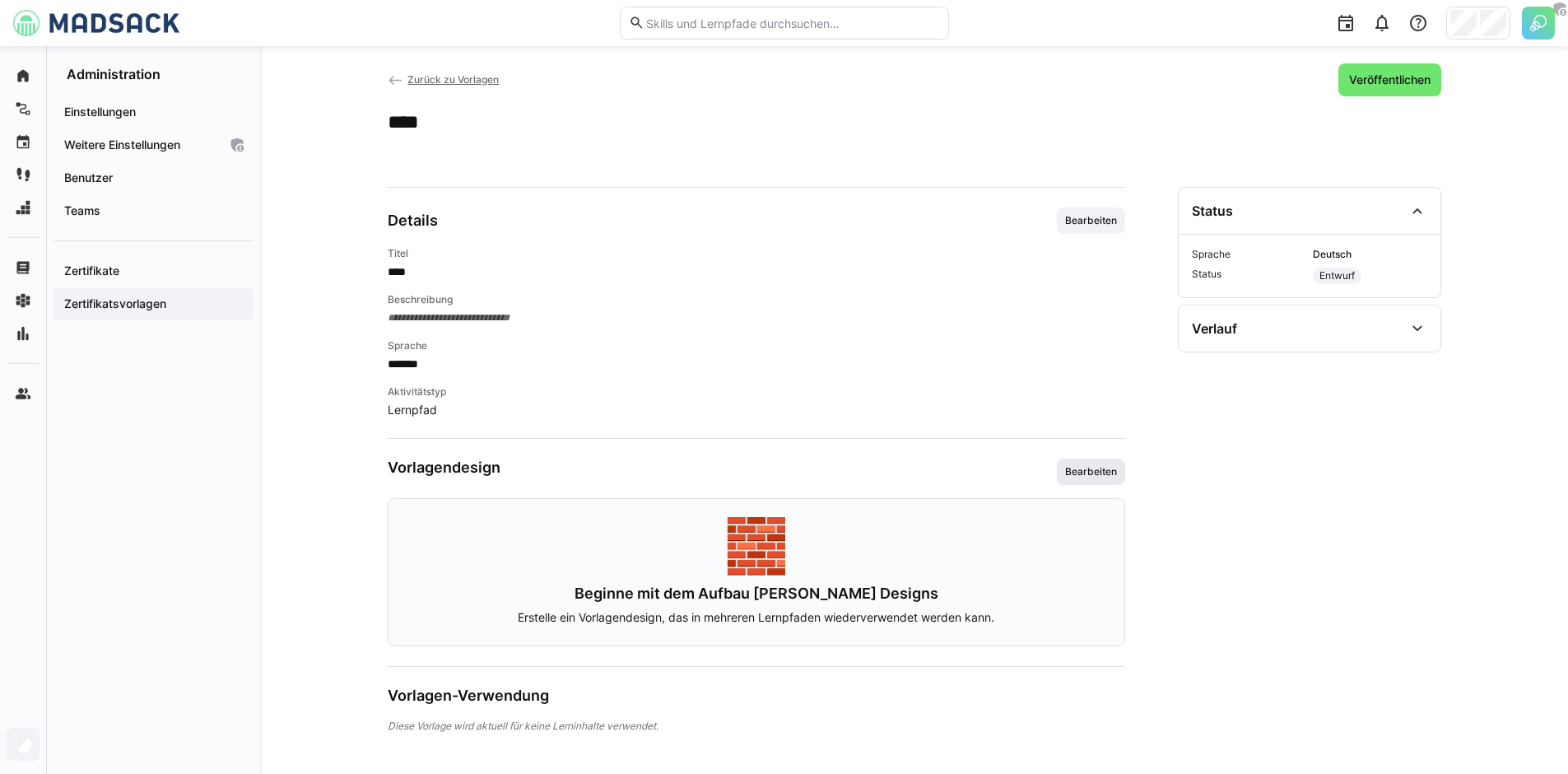
click at [1083, 470] on span "Bearbeiten" at bounding box center [1090, 472] width 55 height 13
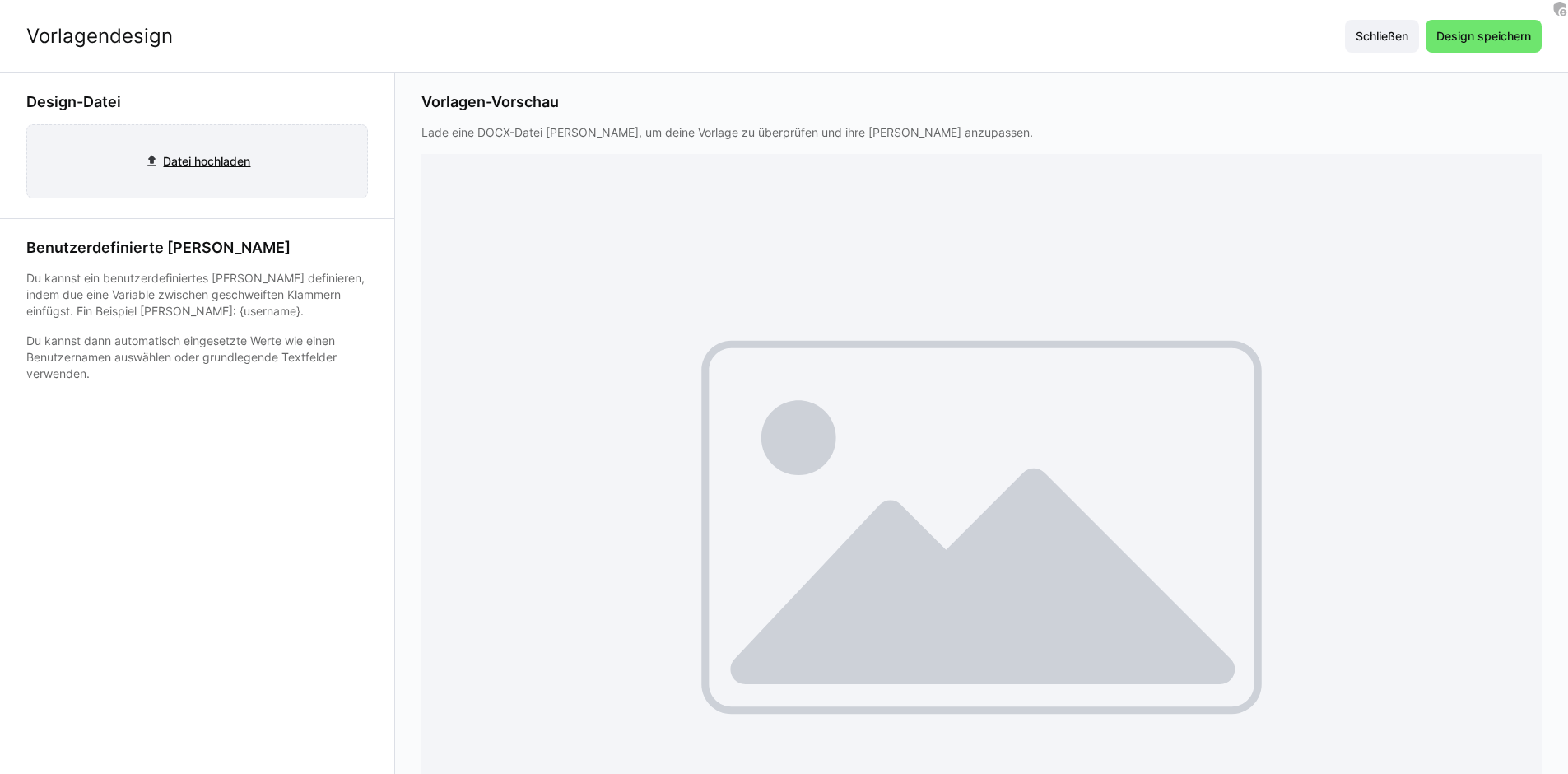
click at [159, 180] on input "file" at bounding box center [197, 161] width 340 height 73
